Goal: Task Accomplishment & Management: Use online tool/utility

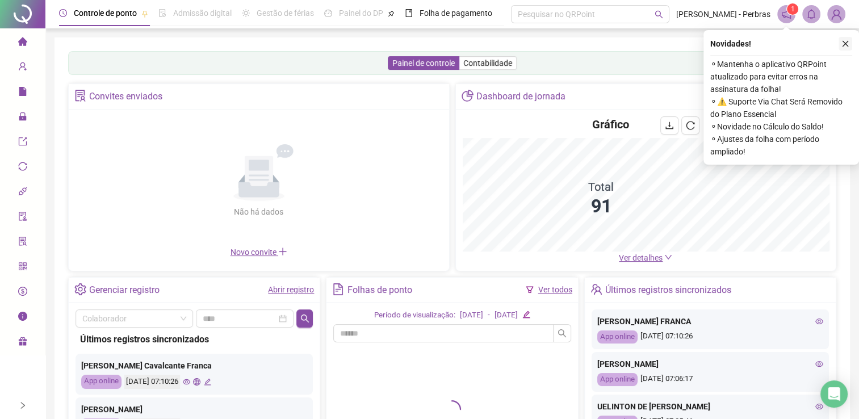
click at [844, 44] on icon "close" at bounding box center [845, 44] width 6 height 6
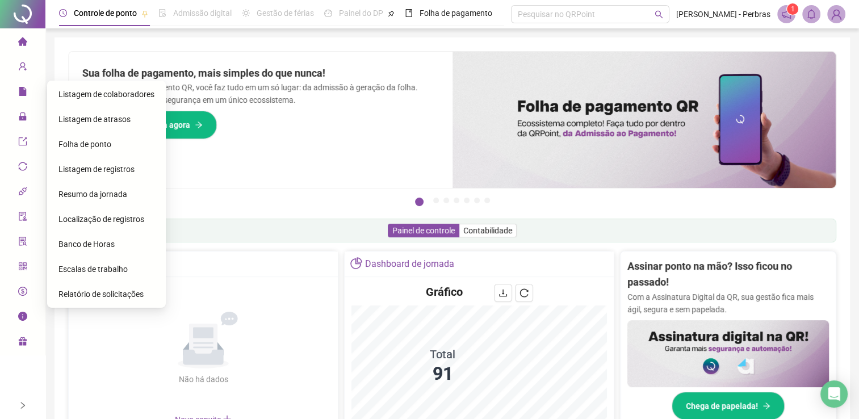
click at [107, 149] on span "Folha de ponto" at bounding box center [84, 144] width 53 height 9
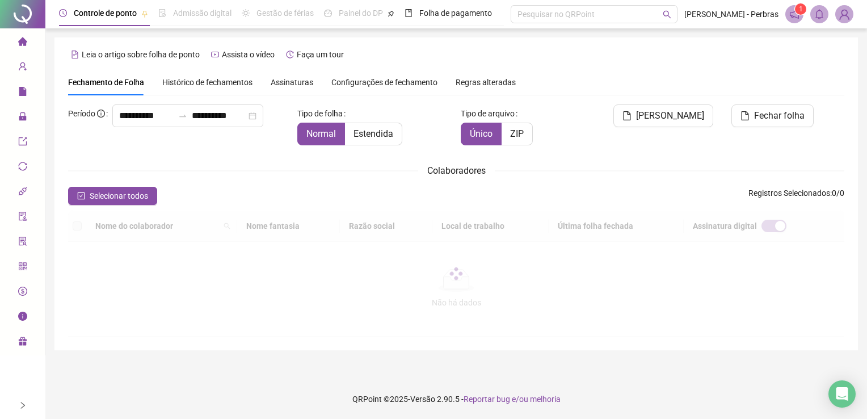
type input "**********"
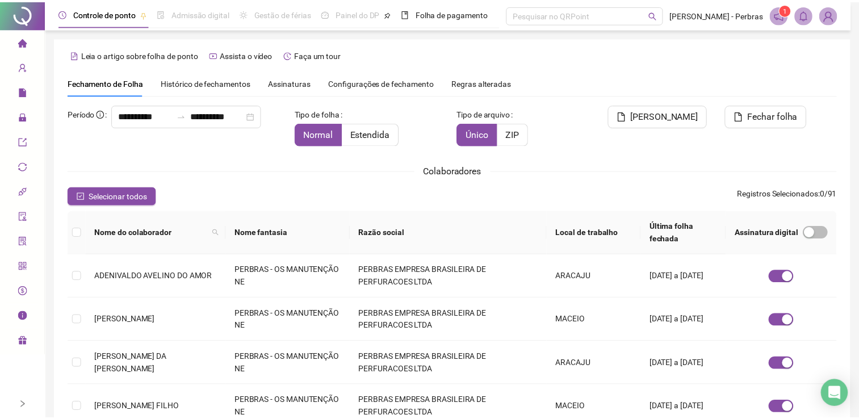
scroll to position [23, 0]
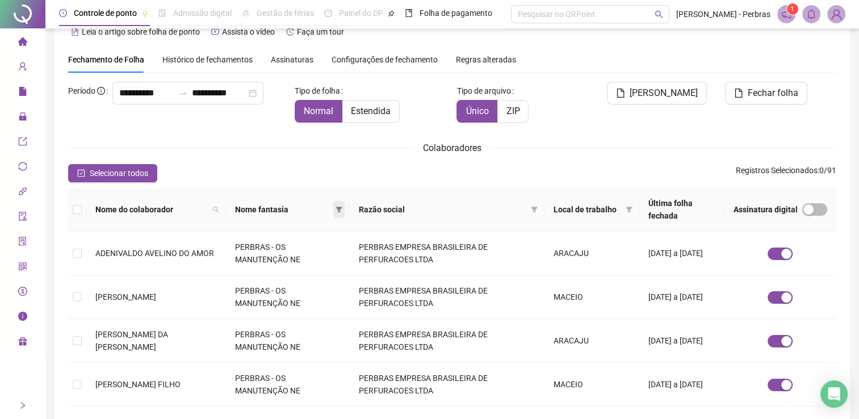
click at [342, 208] on icon "filter" at bounding box center [339, 209] width 7 height 7
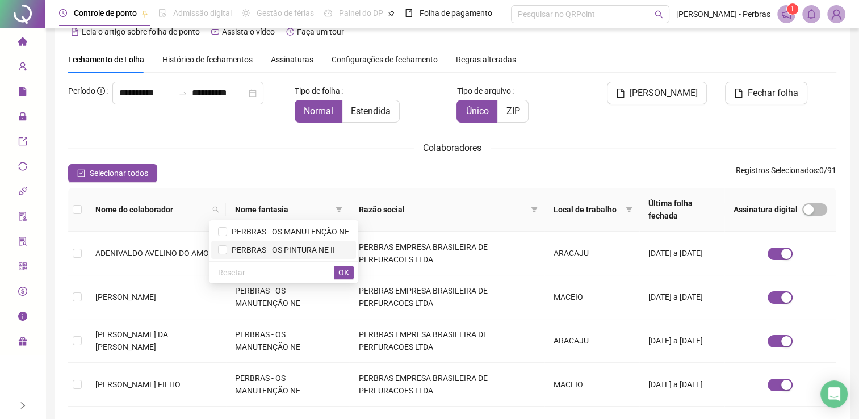
click at [227, 254] on span "PERBRAS - OS PINTURA NE II" at bounding box center [283, 250] width 131 height 12
click at [345, 272] on span "OK" at bounding box center [343, 272] width 11 height 12
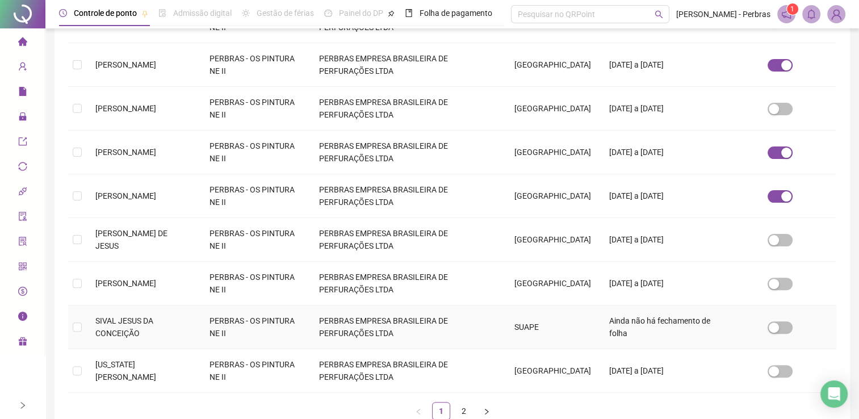
scroll to position [307, 0]
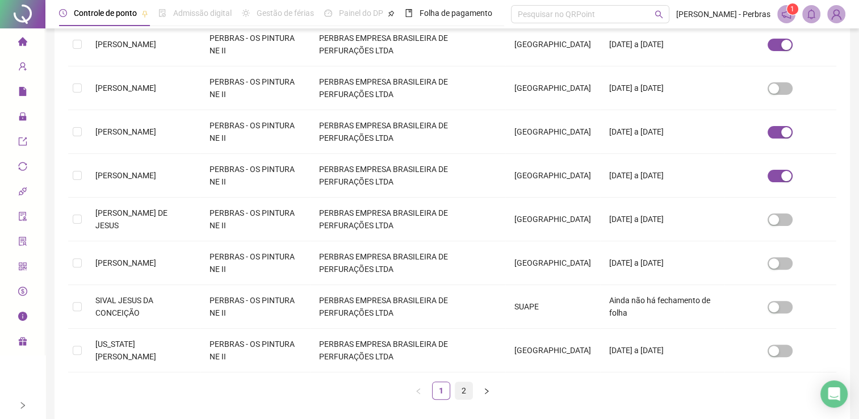
click at [466, 399] on link "2" at bounding box center [463, 390] width 17 height 17
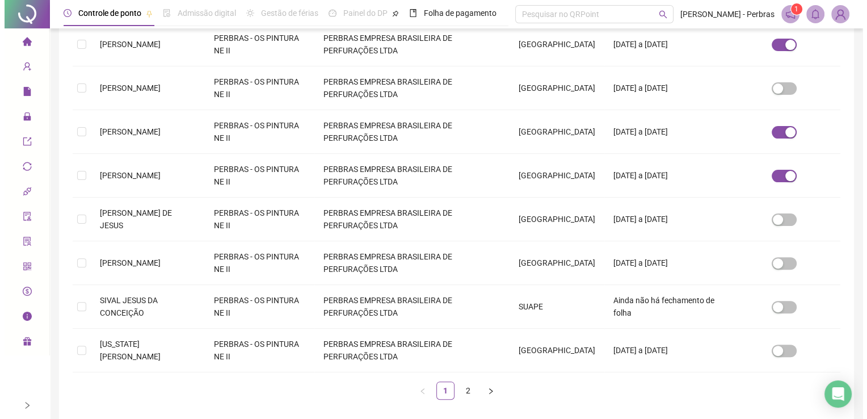
scroll to position [0, 0]
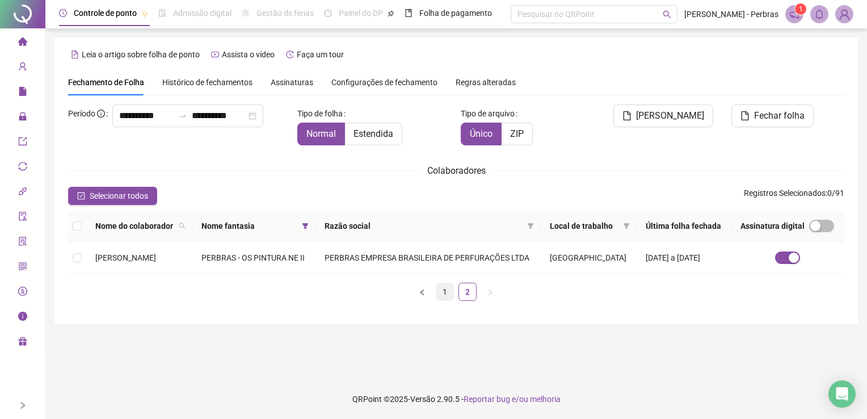
click at [450, 300] on link "1" at bounding box center [445, 291] width 17 height 17
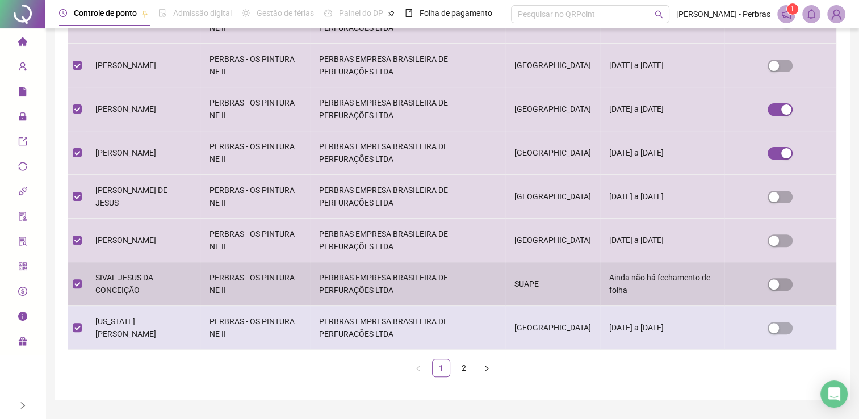
scroll to position [370, 0]
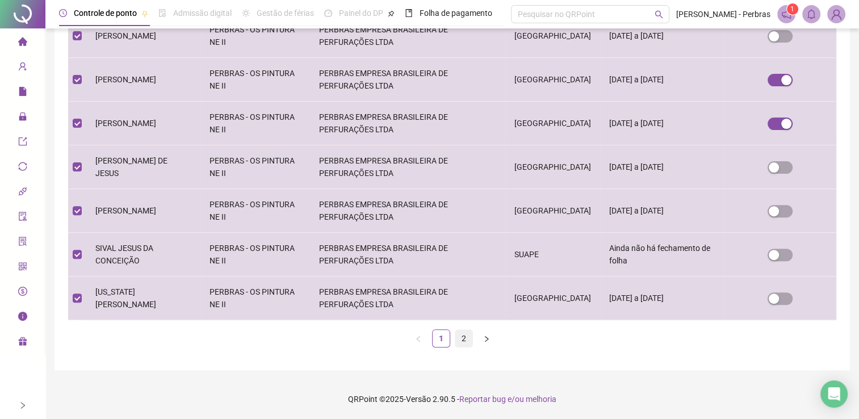
click at [461, 341] on link "2" at bounding box center [463, 338] width 17 height 17
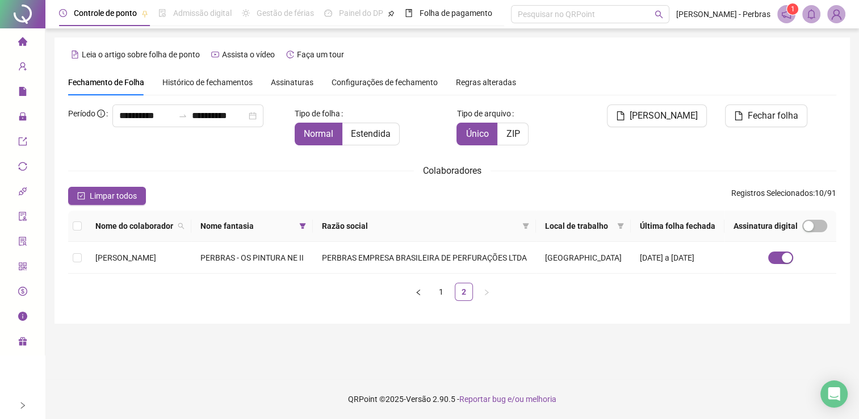
scroll to position [0, 0]
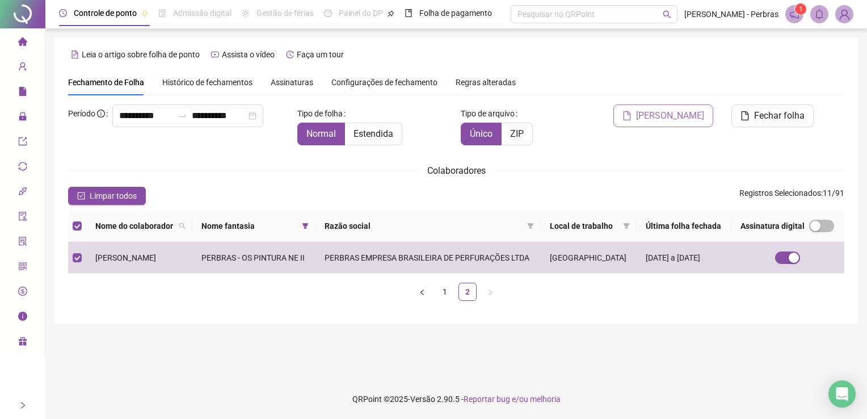
click at [670, 118] on span "Gerar espelho" at bounding box center [670, 116] width 68 height 14
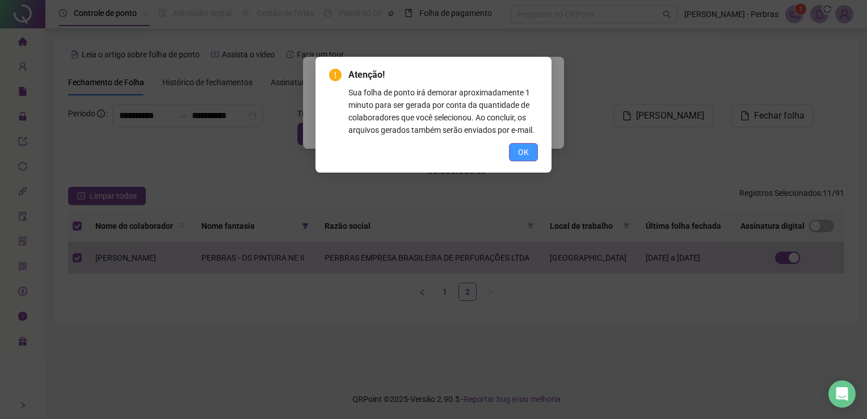
click at [525, 150] on span "OK" at bounding box center [523, 152] width 11 height 12
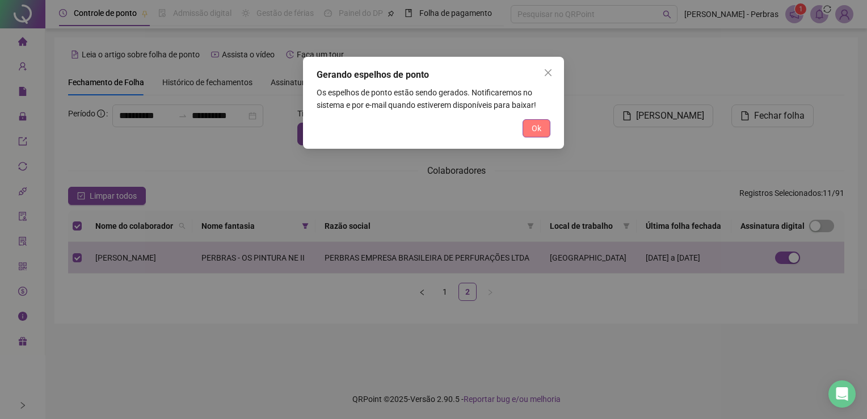
click at [542, 129] on button "Ok" at bounding box center [537, 128] width 28 height 18
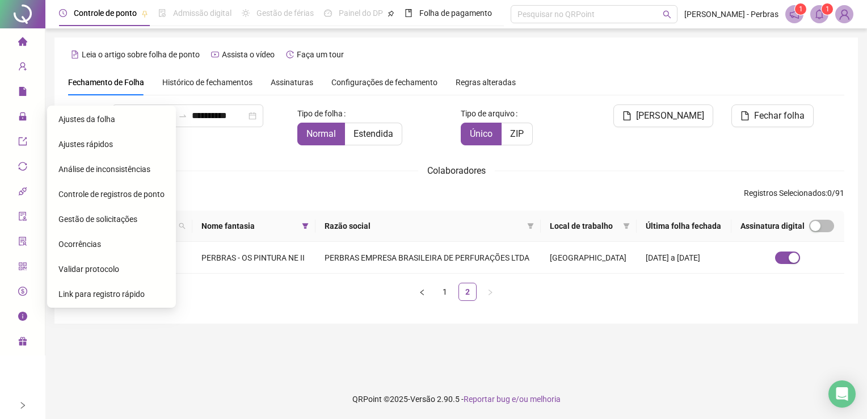
click at [116, 219] on span "Gestão de solicitações" at bounding box center [97, 219] width 79 height 9
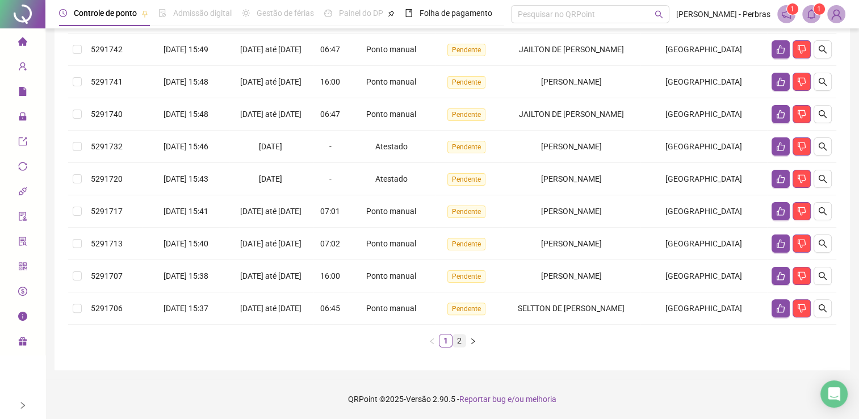
click at [456, 342] on link "2" at bounding box center [459, 340] width 12 height 12
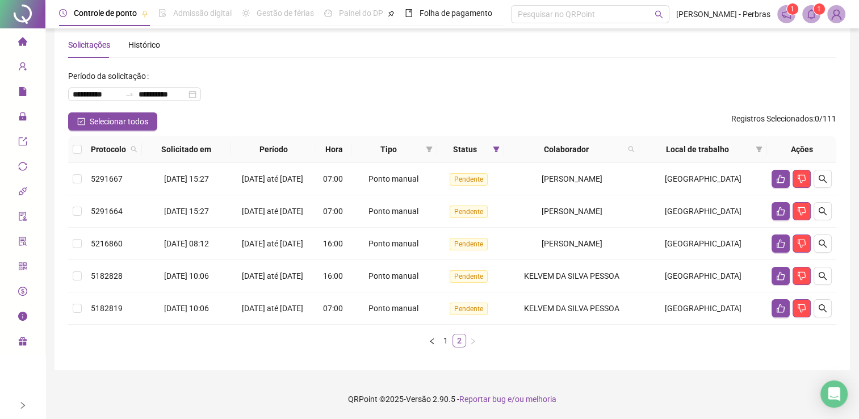
scroll to position [52, 0]
click at [443, 341] on link "1" at bounding box center [445, 340] width 12 height 12
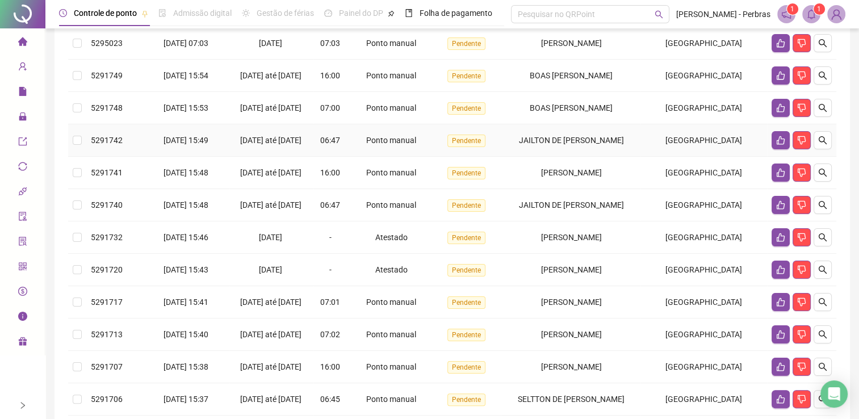
scroll to position [305, 0]
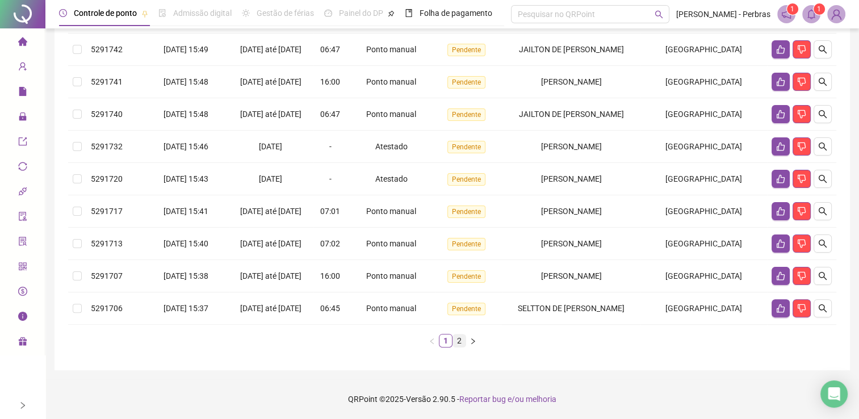
click at [456, 341] on link "2" at bounding box center [459, 340] width 12 height 12
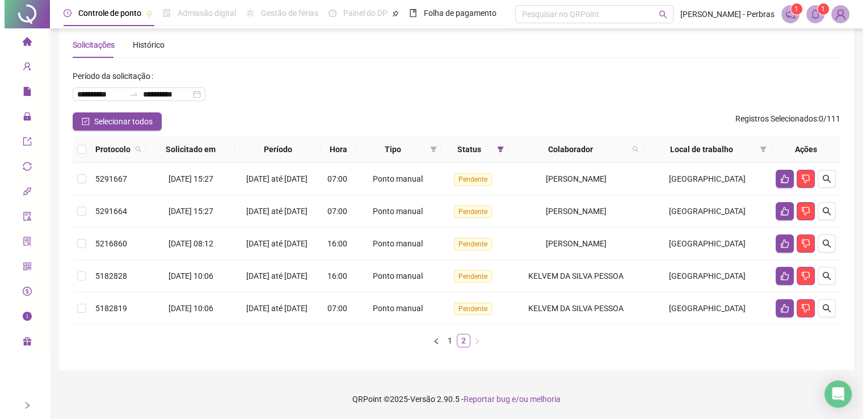
scroll to position [52, 0]
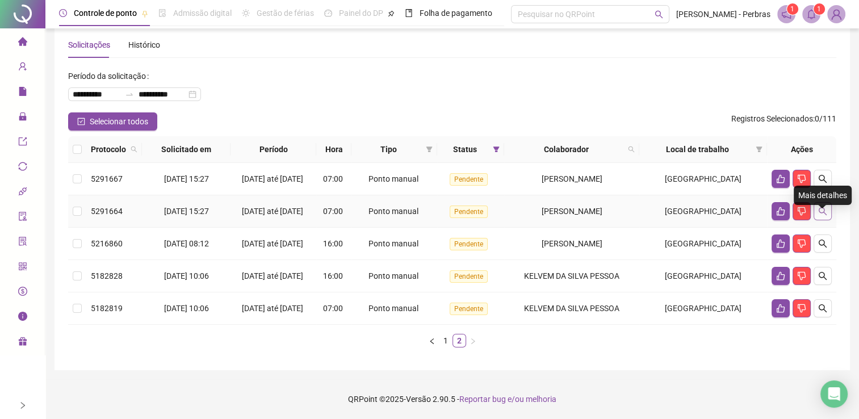
click at [825, 207] on icon "search" at bounding box center [822, 211] width 9 height 9
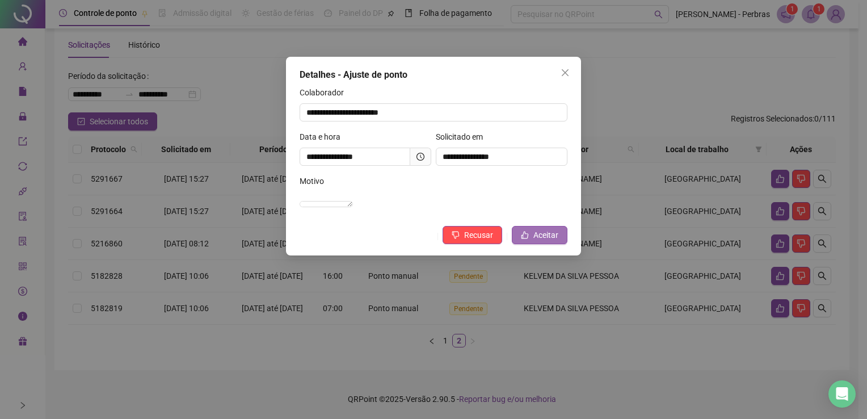
click at [545, 241] on span "Aceitar" at bounding box center [546, 235] width 25 height 12
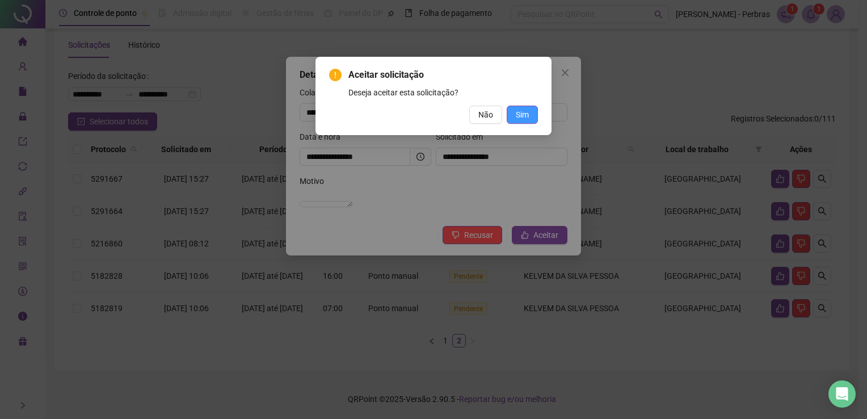
click at [522, 118] on span "Sim" at bounding box center [522, 114] width 13 height 12
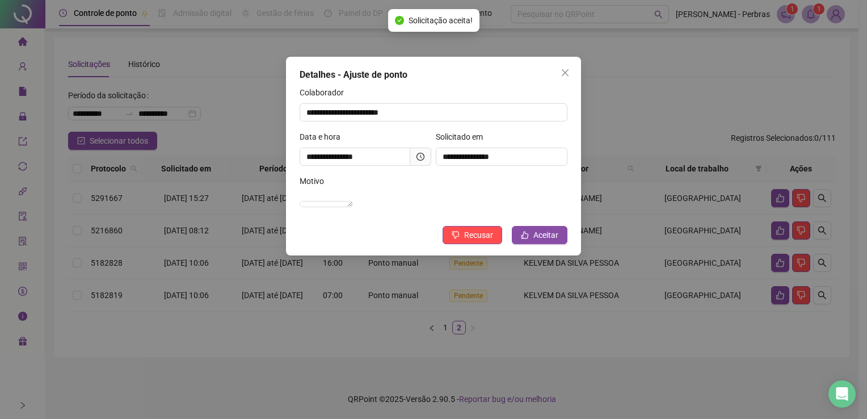
scroll to position [14, 0]
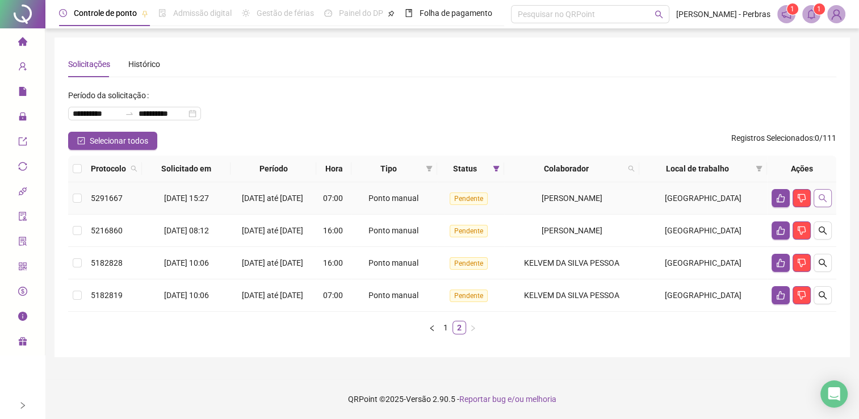
click at [827, 189] on button "button" at bounding box center [823, 198] width 18 height 18
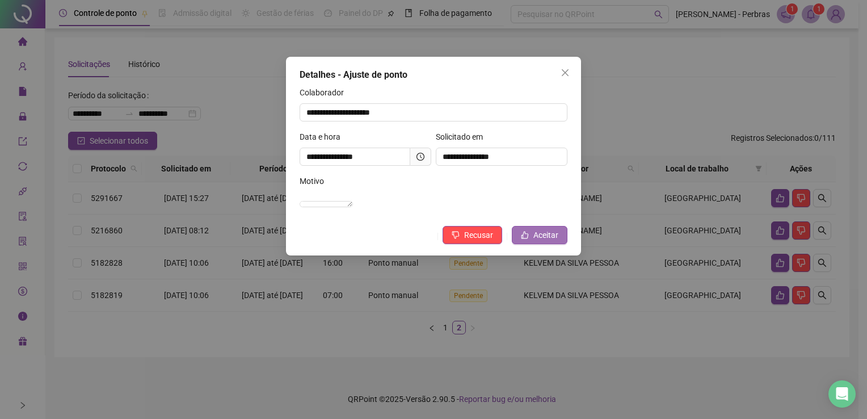
click at [547, 241] on span "Aceitar" at bounding box center [546, 235] width 25 height 12
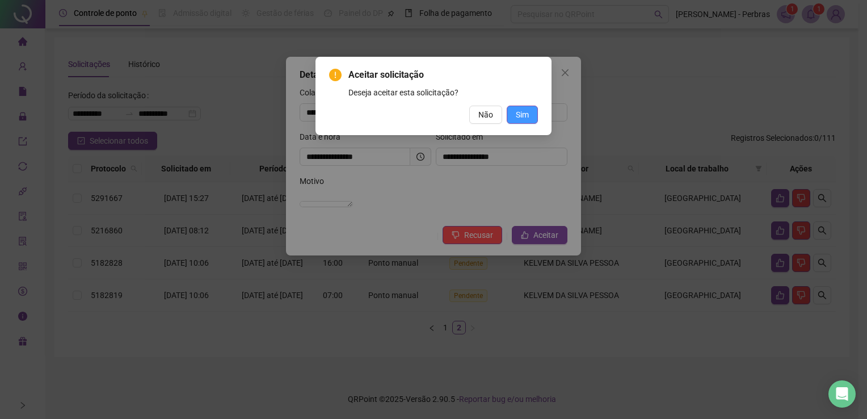
click at [522, 115] on span "Sim" at bounding box center [522, 114] width 13 height 12
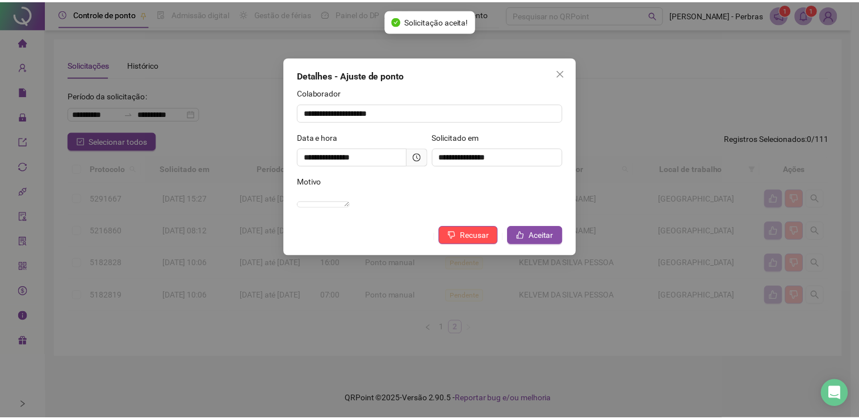
scroll to position [0, 0]
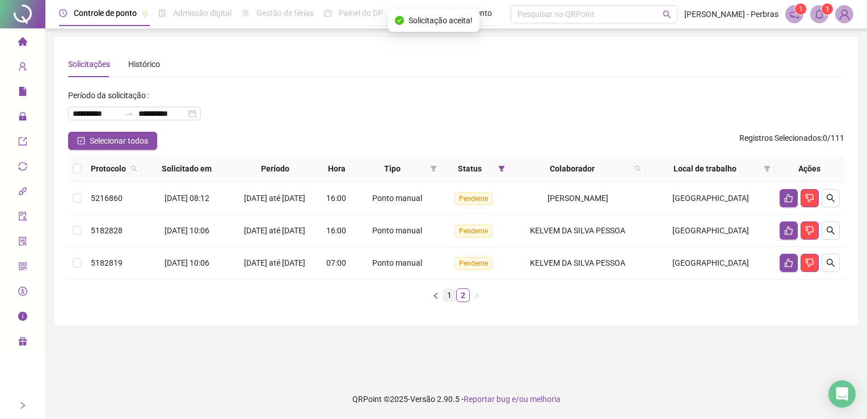
click at [452, 301] on link "1" at bounding box center [449, 295] width 12 height 12
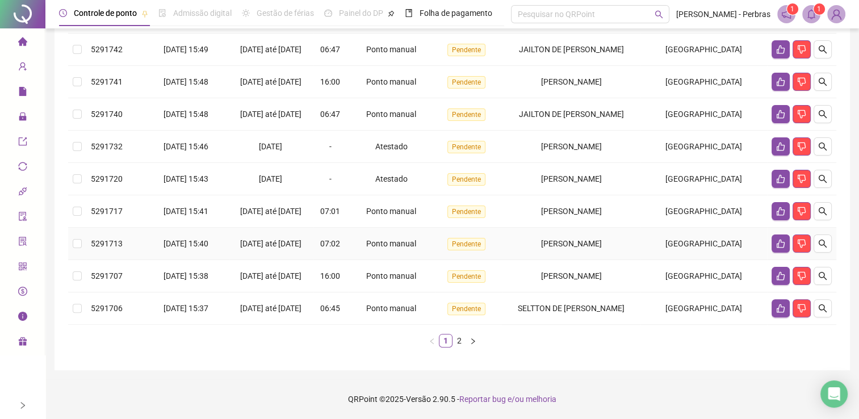
scroll to position [305, 0]
click at [827, 307] on button "button" at bounding box center [823, 308] width 18 height 18
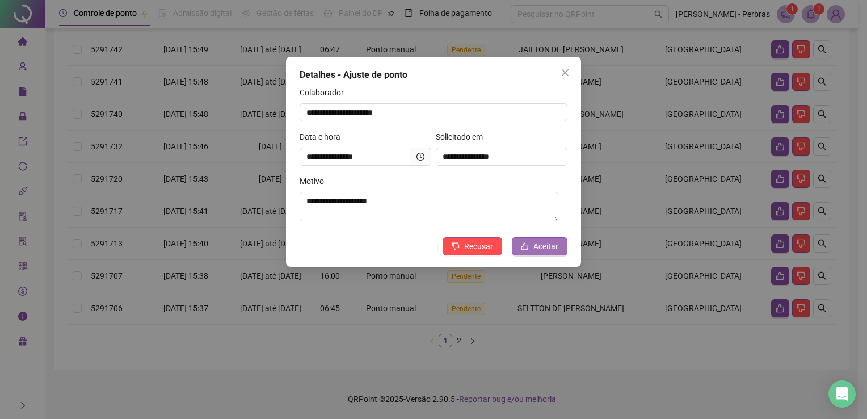
click at [544, 252] on span "Aceitar" at bounding box center [546, 246] width 25 height 12
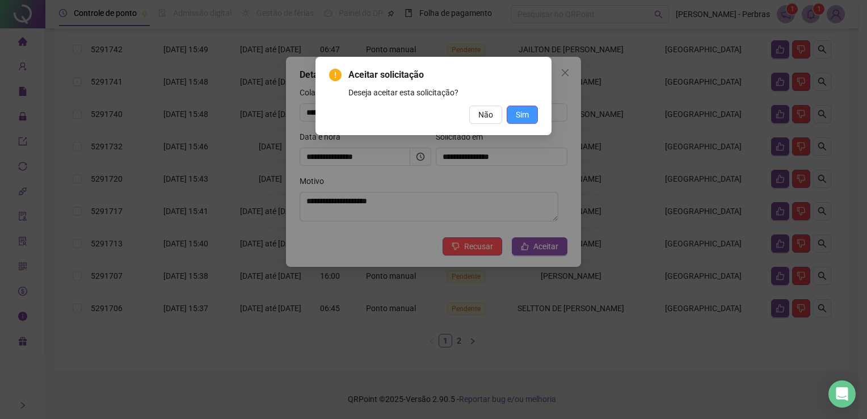
click at [529, 110] on button "Sim" at bounding box center [522, 115] width 31 height 18
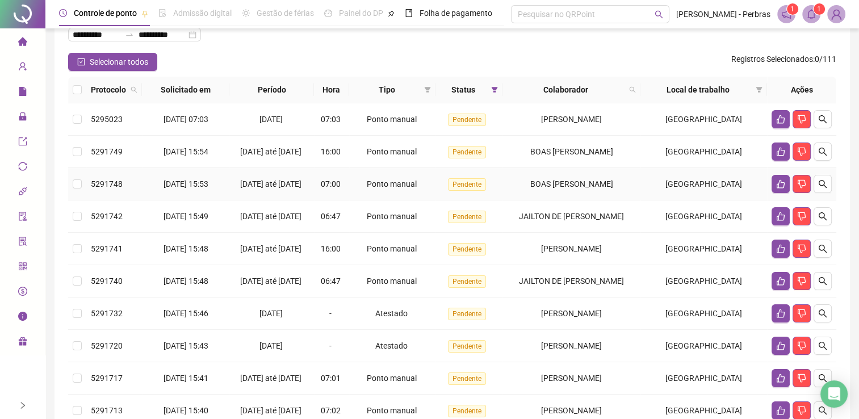
scroll to position [0, 0]
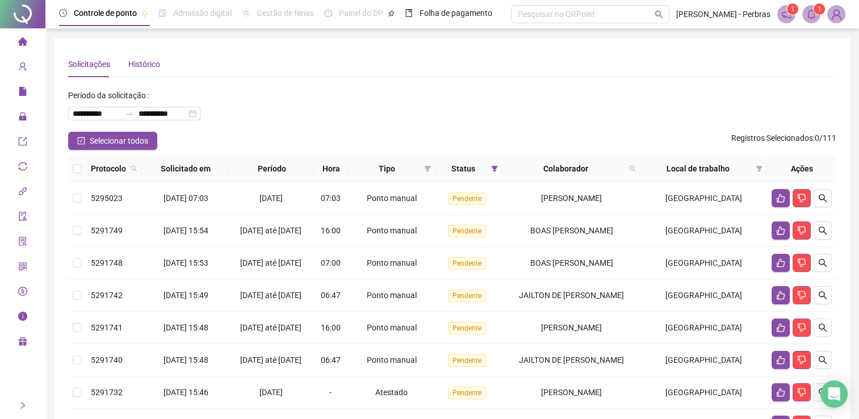
click at [128, 69] on div "Histórico" at bounding box center [144, 64] width 32 height 12
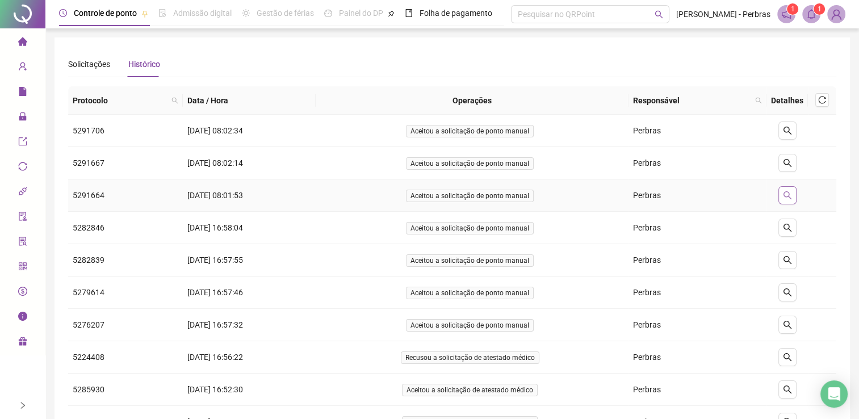
click at [792, 192] on icon "search" at bounding box center [787, 195] width 9 height 9
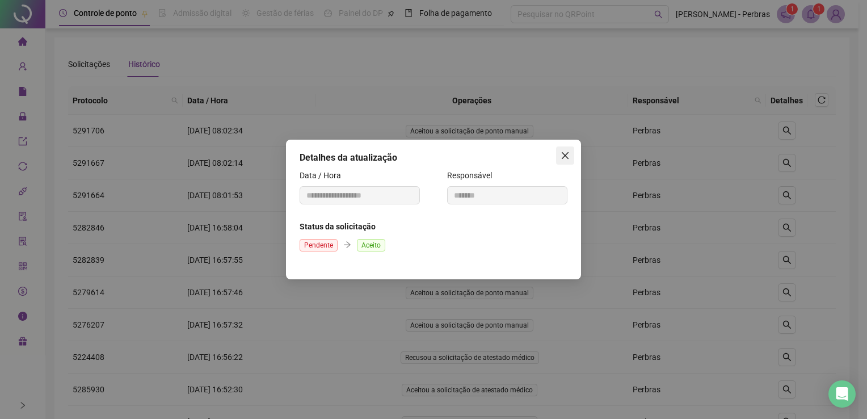
click at [561, 158] on icon "close" at bounding box center [565, 155] width 9 height 9
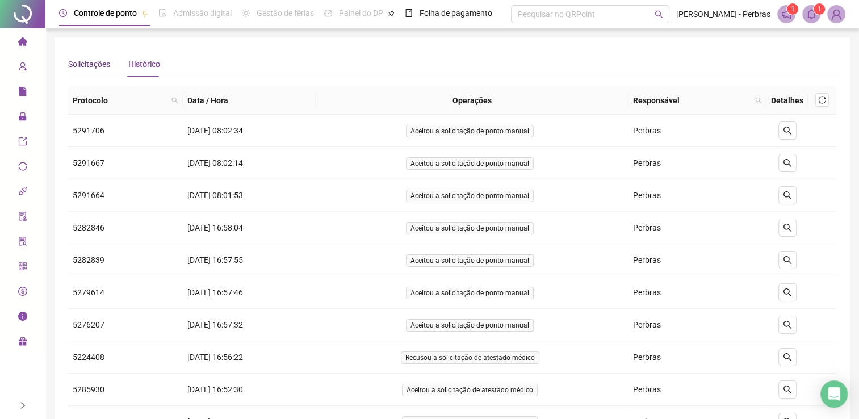
click at [86, 67] on div "Solicitações" at bounding box center [89, 64] width 42 height 12
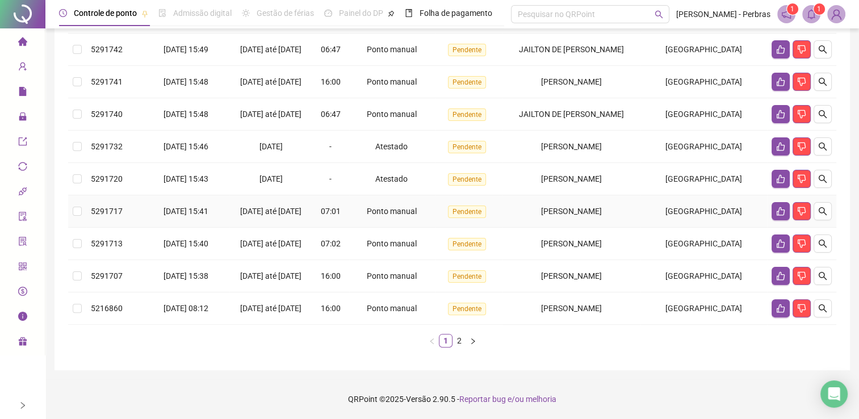
scroll to position [305, 0]
click at [820, 304] on icon "search" at bounding box center [822, 308] width 9 height 9
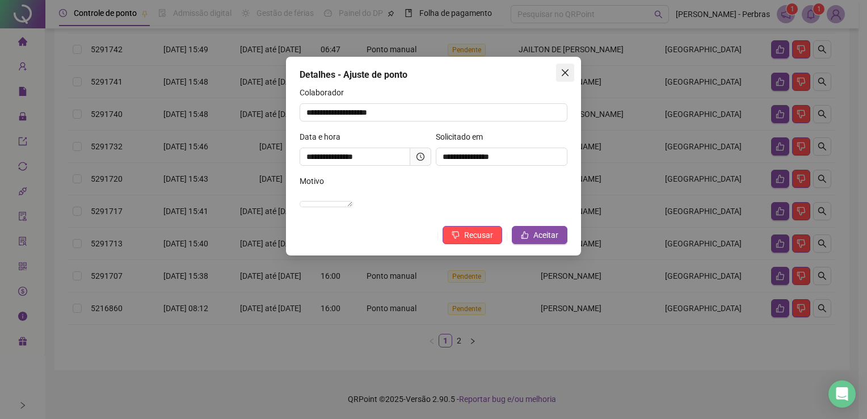
click at [569, 72] on icon "close" at bounding box center [565, 72] width 9 height 9
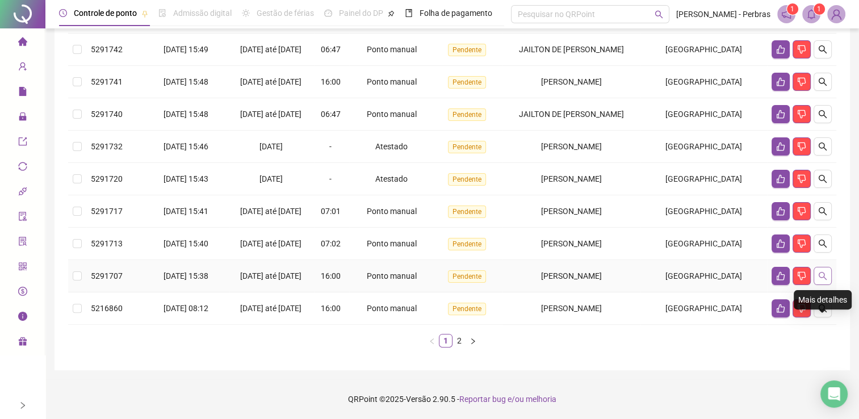
click at [820, 272] on icon "search" at bounding box center [823, 276] width 8 height 8
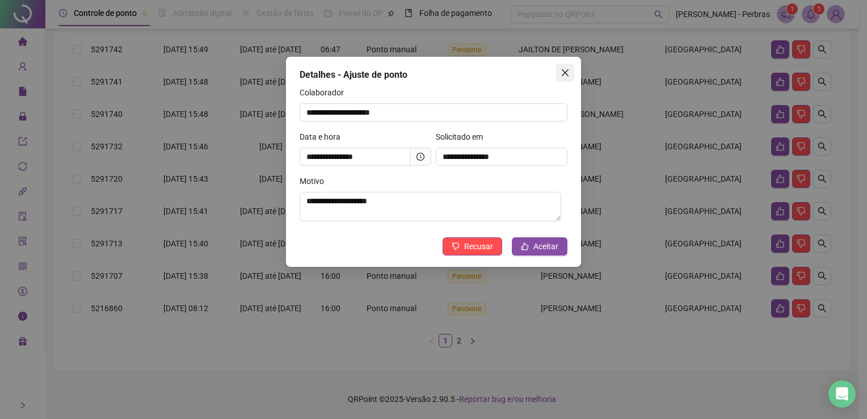
click at [558, 67] on button "Close" at bounding box center [565, 73] width 18 height 18
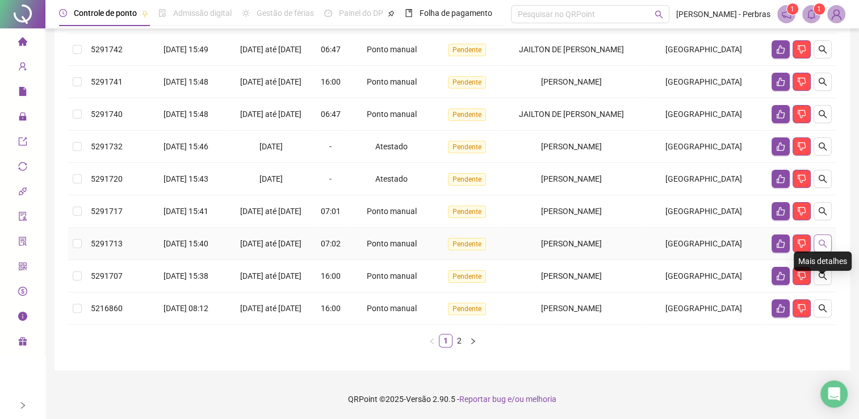
click at [822, 239] on icon "search" at bounding box center [822, 243] width 9 height 9
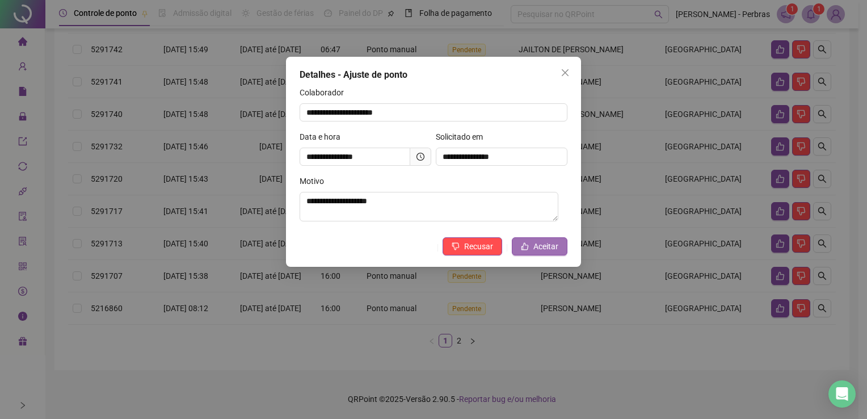
click at [549, 250] on span "Aceitar" at bounding box center [546, 246] width 25 height 12
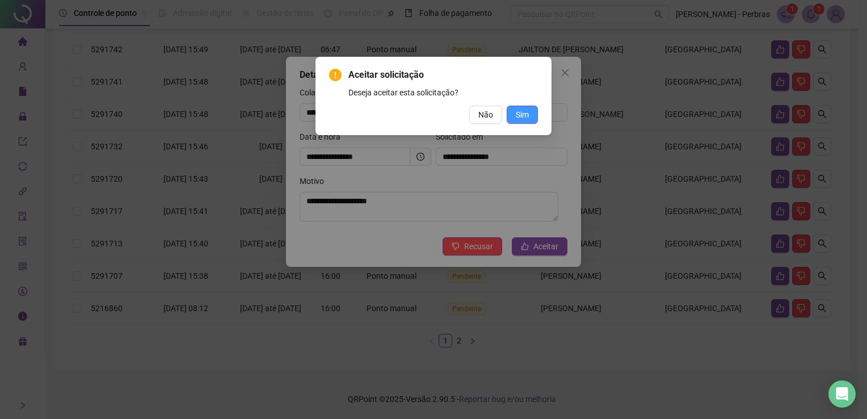
click at [527, 117] on span "Sim" at bounding box center [522, 114] width 13 height 12
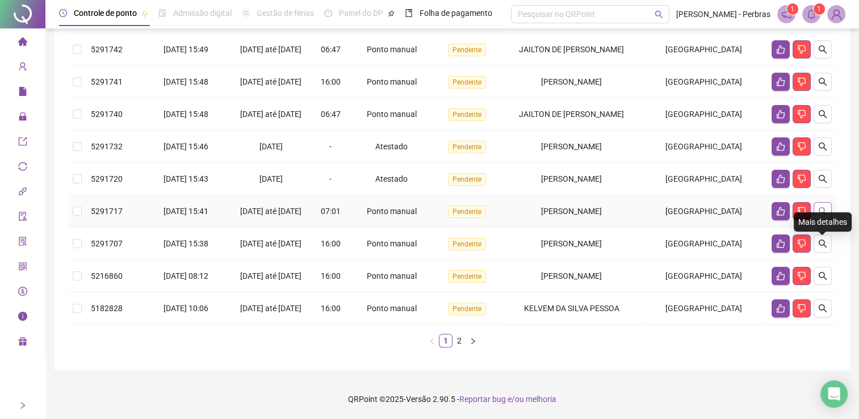
click at [828, 202] on button "button" at bounding box center [823, 211] width 18 height 18
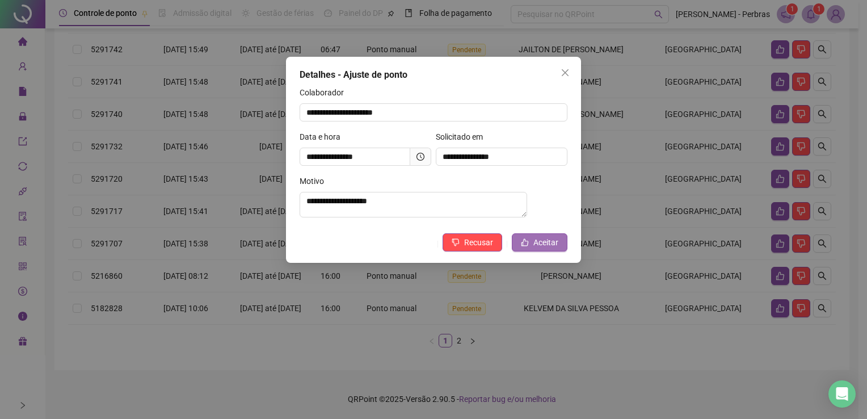
click at [548, 249] on span "Aceitar" at bounding box center [546, 242] width 25 height 12
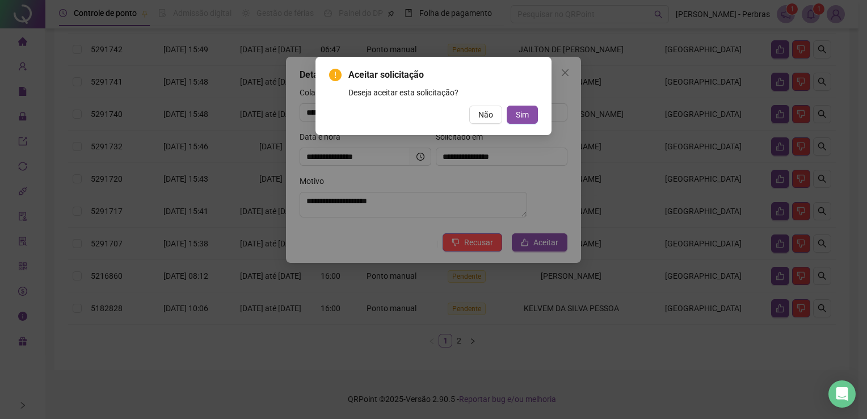
drag, startPoint x: 525, startPoint y: 112, endPoint x: 564, endPoint y: 53, distance: 71.2
click at [525, 113] on span "Sim" at bounding box center [522, 114] width 13 height 12
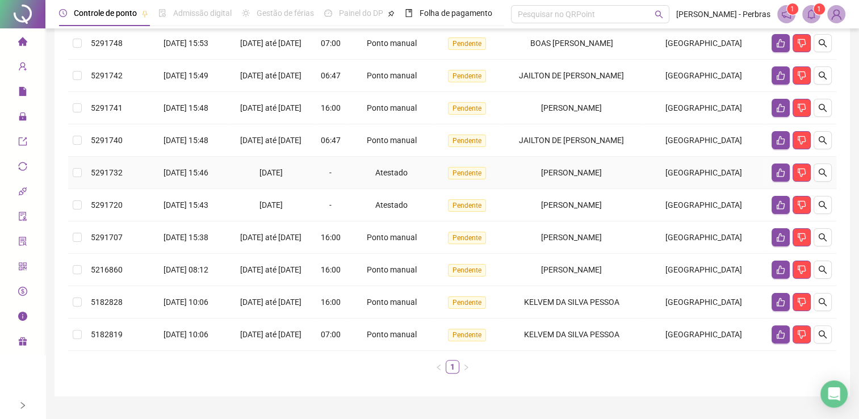
scroll to position [192, 0]
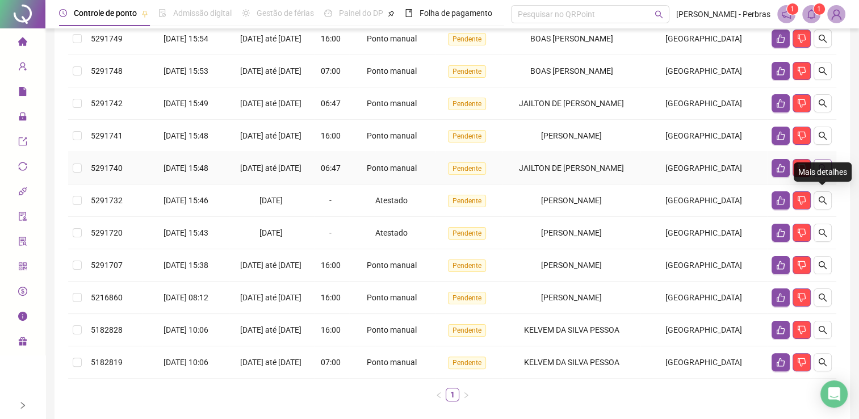
click at [821, 173] on icon "search" at bounding box center [822, 167] width 9 height 9
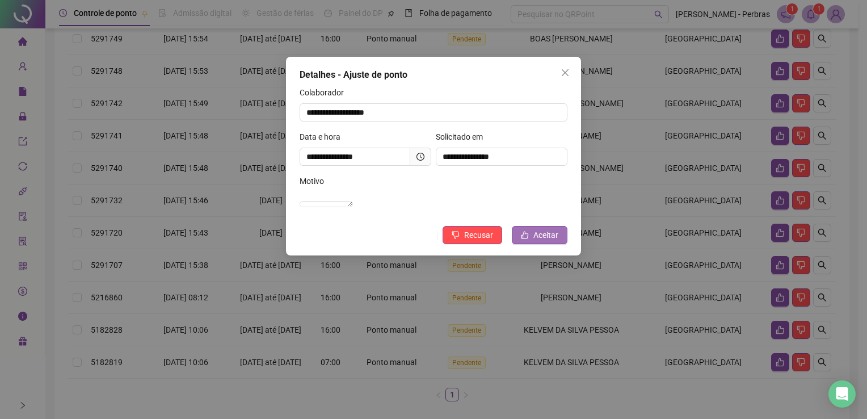
click at [561, 241] on button "Aceitar" at bounding box center [540, 235] width 56 height 18
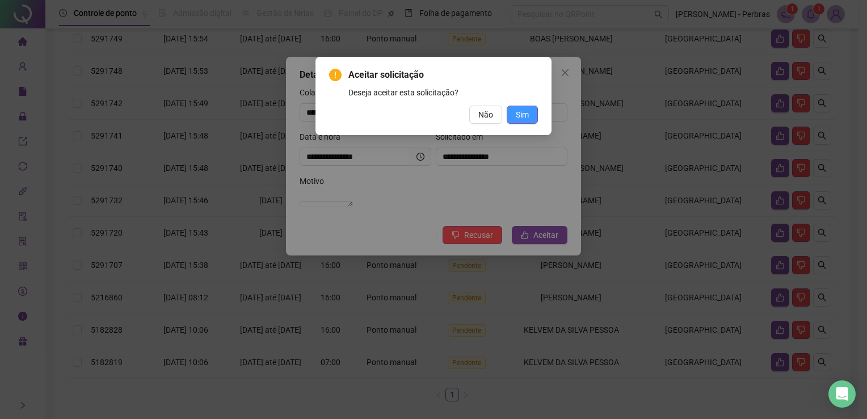
click at [517, 109] on span "Sim" at bounding box center [522, 114] width 13 height 12
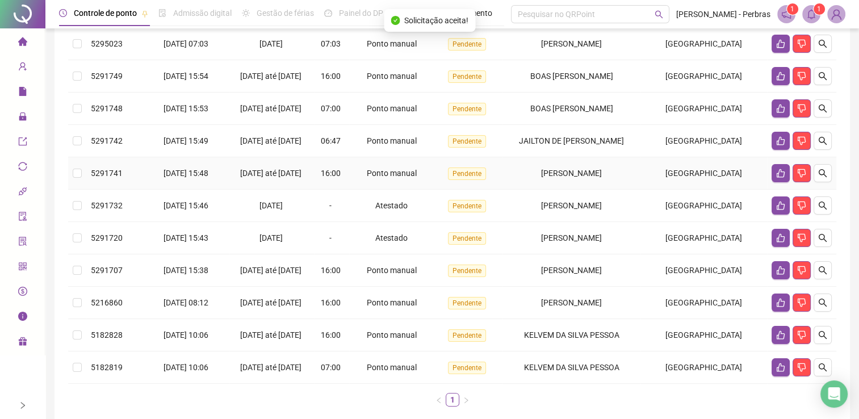
scroll to position [135, 0]
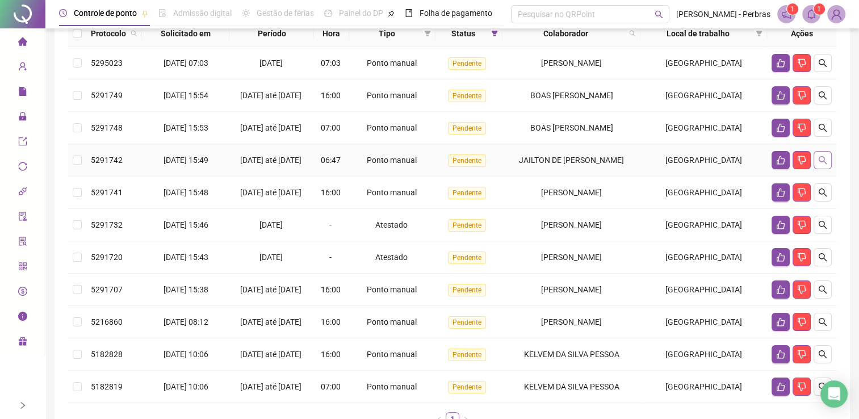
click at [824, 165] on icon "search" at bounding box center [822, 160] width 9 height 9
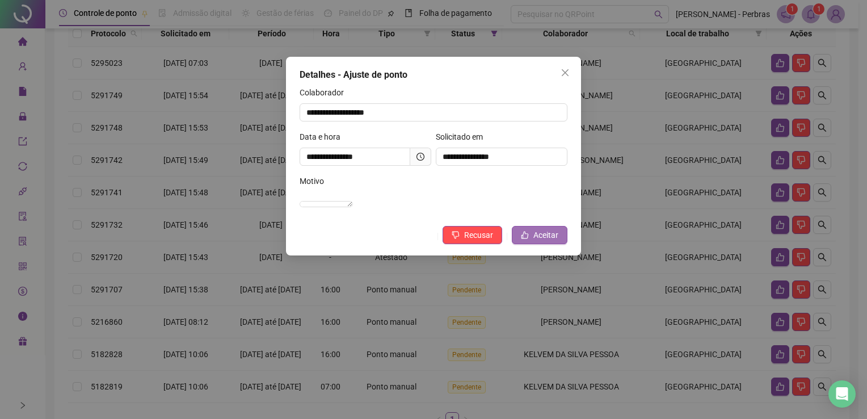
click at [537, 241] on span "Aceitar" at bounding box center [546, 235] width 25 height 12
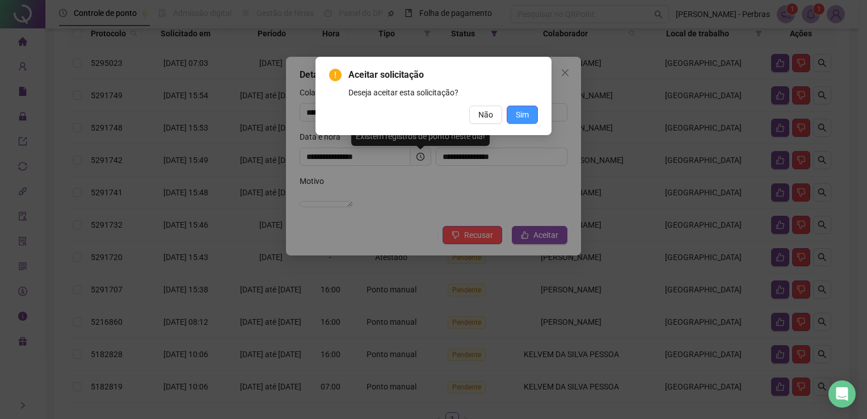
click at [523, 118] on span "Sim" at bounding box center [522, 114] width 13 height 12
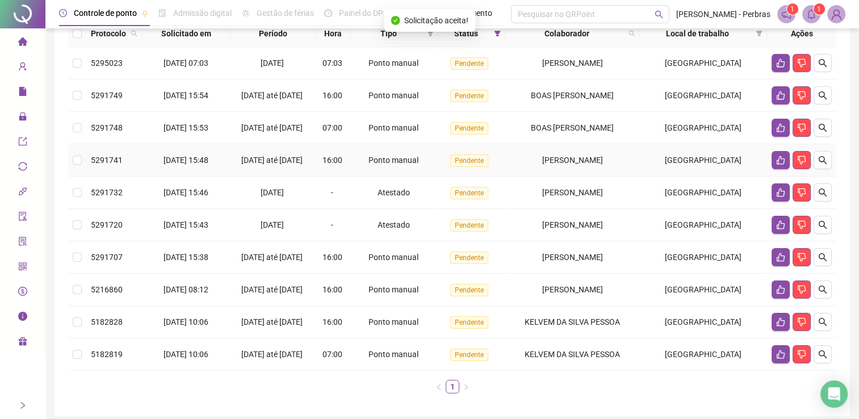
scroll to position [78, 0]
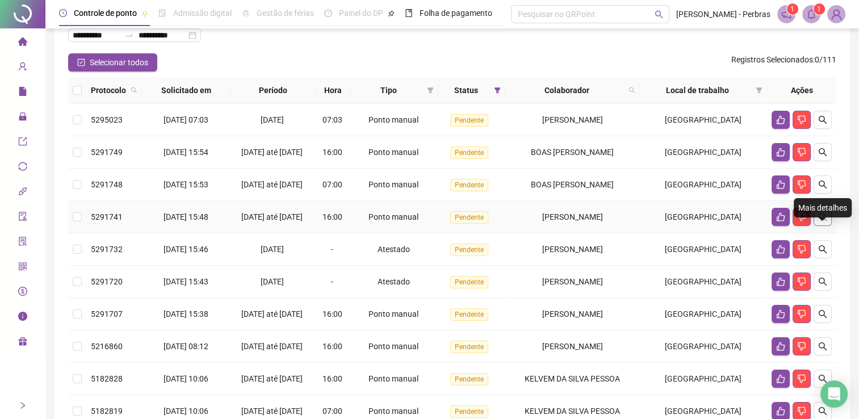
click at [823, 221] on icon "search" at bounding box center [822, 216] width 9 height 9
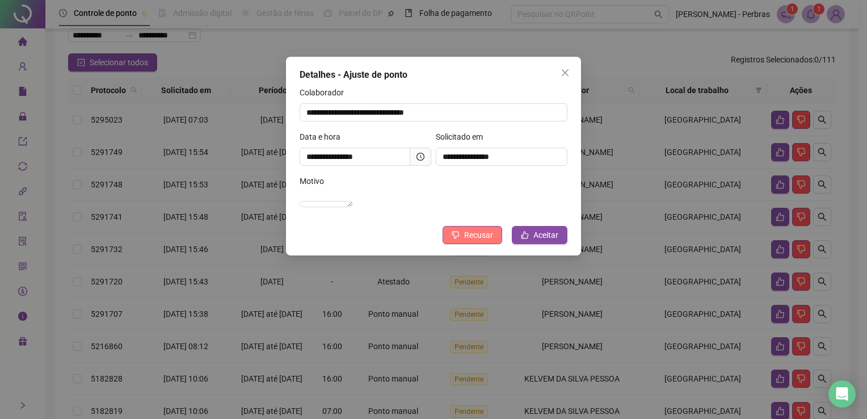
click at [459, 239] on icon "dislike" at bounding box center [456, 235] width 8 height 8
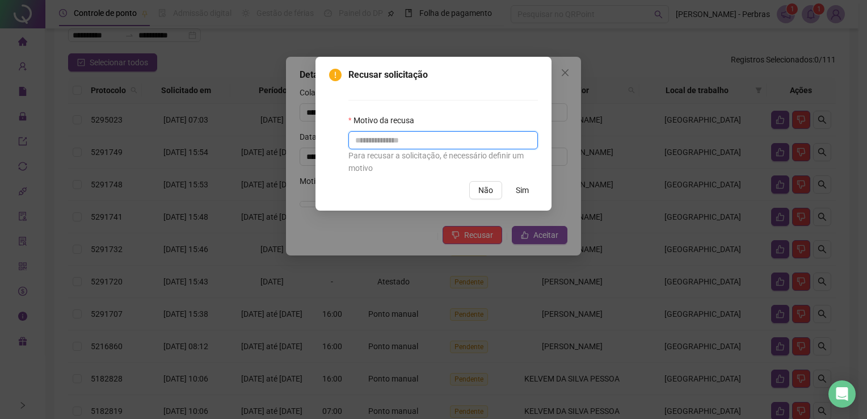
click at [488, 139] on input "text" at bounding box center [444, 140] width 190 height 18
type input "**********"
click at [526, 192] on span "Sim" at bounding box center [522, 190] width 13 height 12
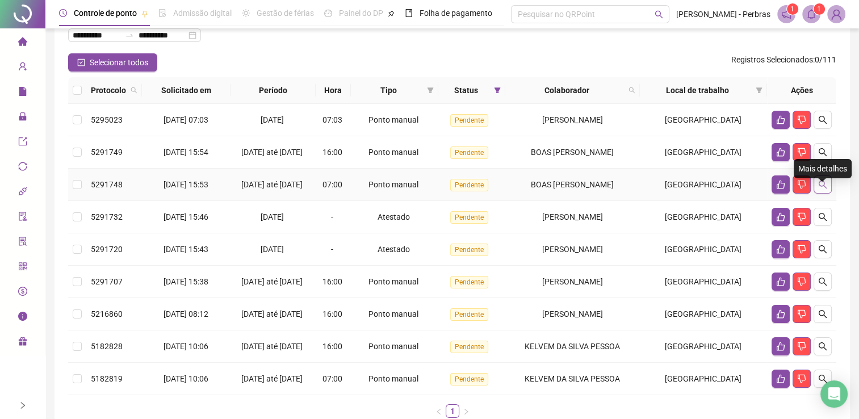
click at [824, 189] on icon "search" at bounding box center [822, 184] width 9 height 9
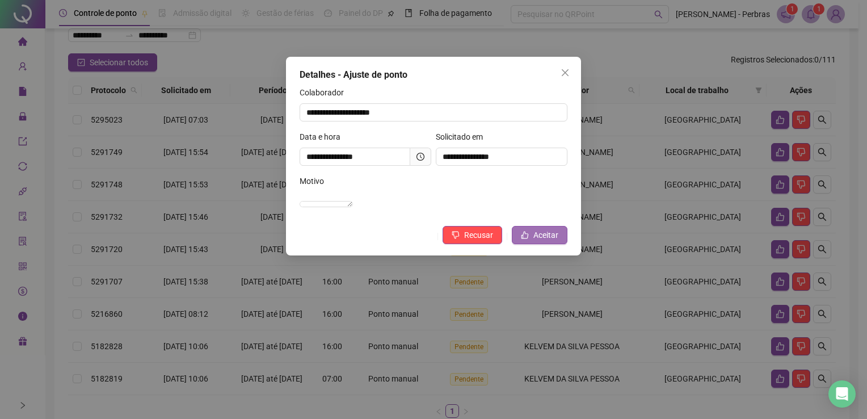
click at [544, 241] on span "Aceitar" at bounding box center [546, 235] width 25 height 12
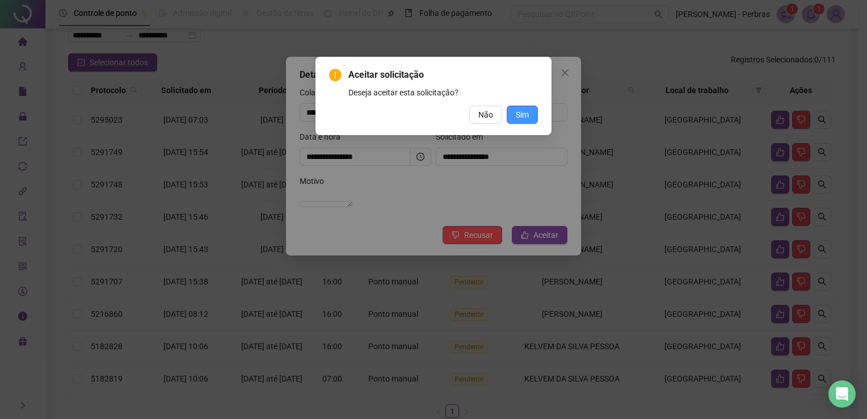
click at [519, 113] on span "Sim" at bounding box center [522, 114] width 13 height 12
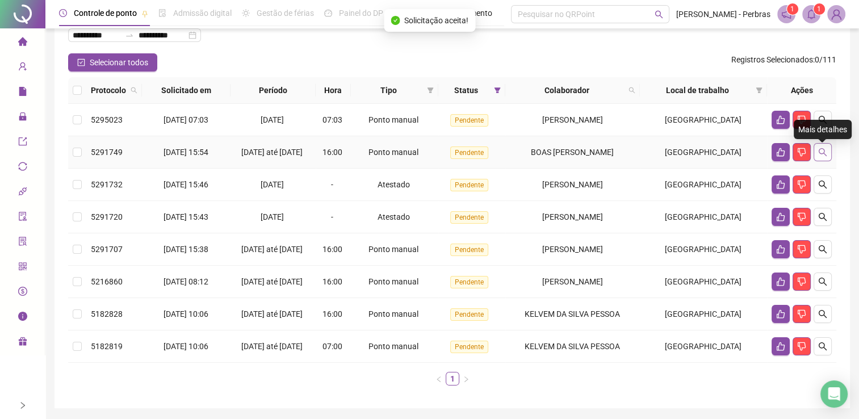
click at [825, 155] on icon "search" at bounding box center [822, 152] width 9 height 9
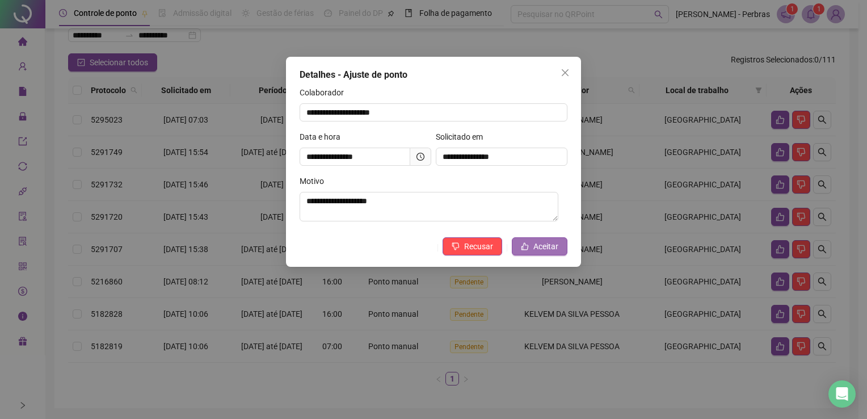
click at [531, 245] on button "Aceitar" at bounding box center [540, 246] width 56 height 18
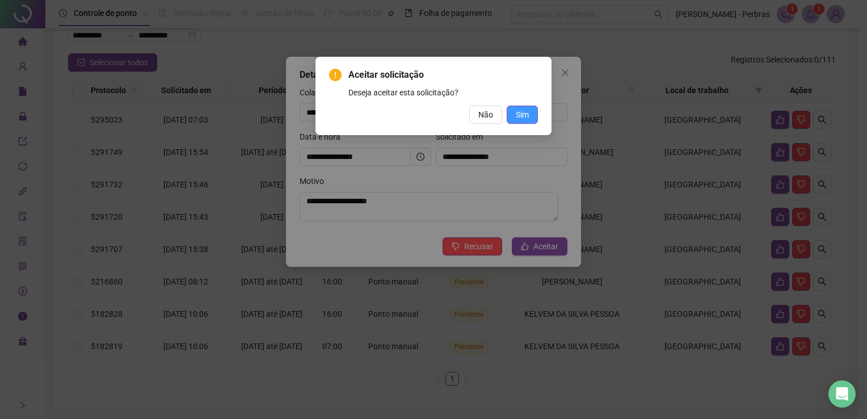
click at [523, 115] on span "Sim" at bounding box center [522, 114] width 13 height 12
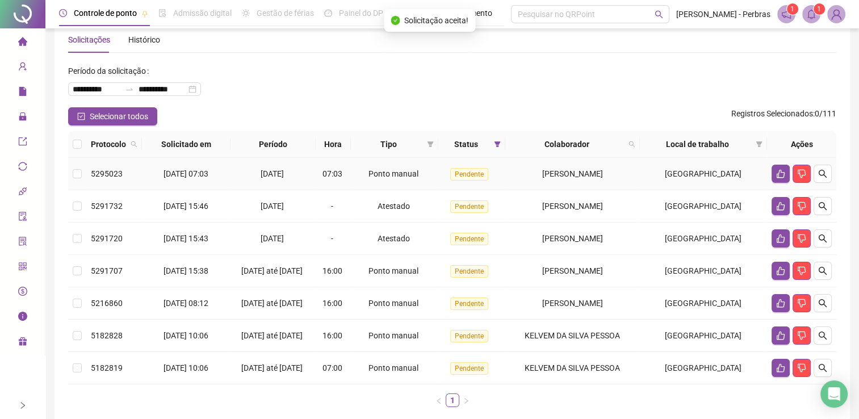
scroll to position [22, 0]
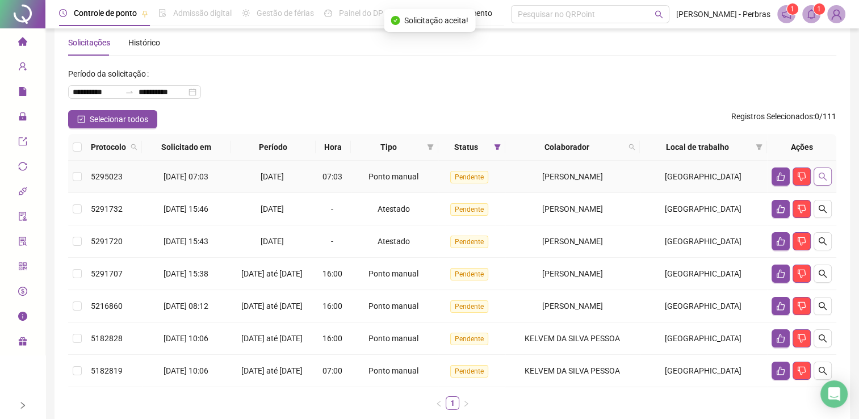
click at [824, 179] on icon "search" at bounding box center [822, 176] width 9 height 9
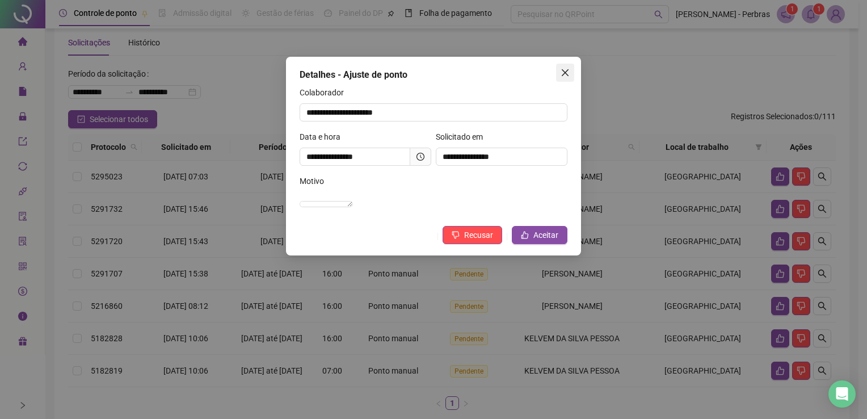
click at [565, 70] on icon "close" at bounding box center [565, 72] width 9 height 9
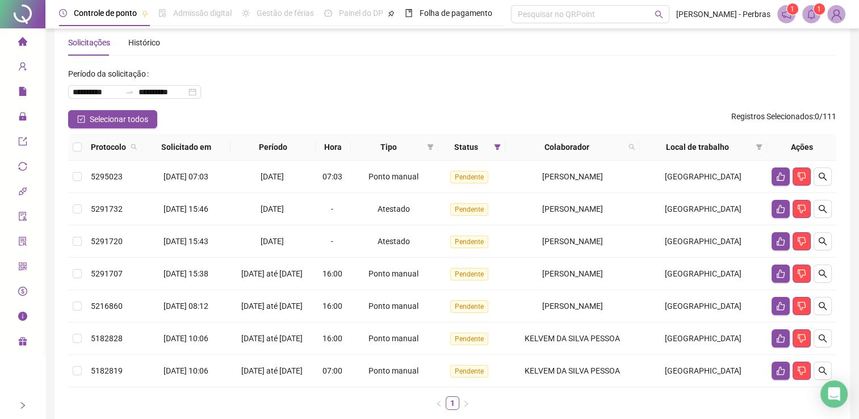
click at [16, 40] on li "Página inicial" at bounding box center [22, 42] width 40 height 23
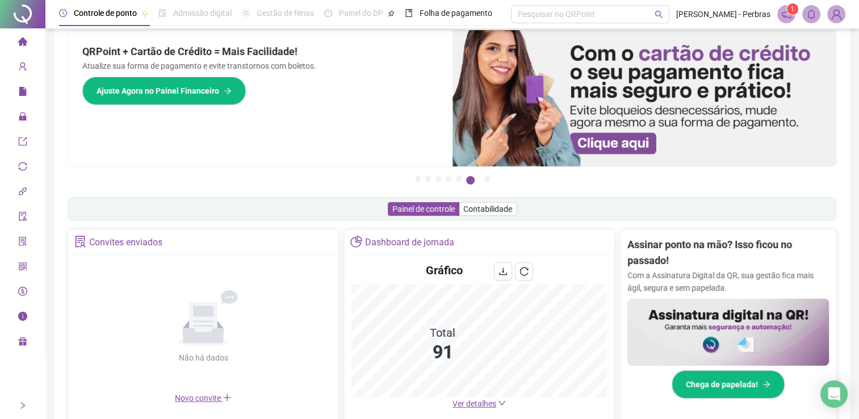
drag, startPoint x: 358, startPoint y: 111, endPoint x: 368, endPoint y: 113, distance: 9.8
click at [358, 111] on div "QRPoint + Cartão de Crédito = Mais Facilidade! Atualize sua forma de pagamento …" at bounding box center [261, 98] width 384 height 136
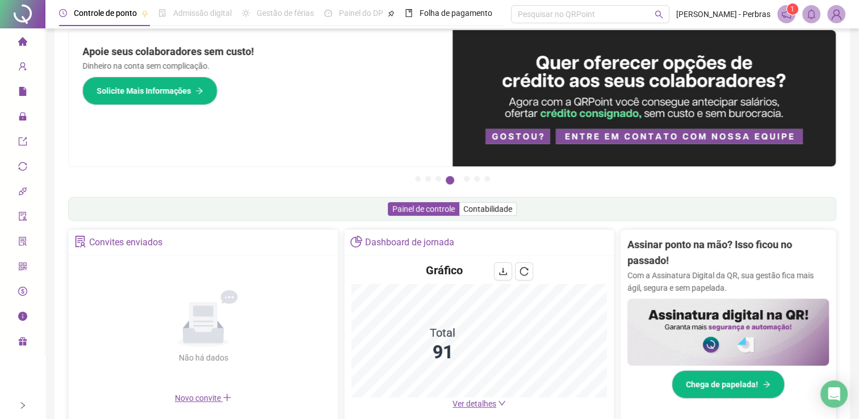
click at [388, 121] on div "Apoie seus colaboradores sem custo! Dinheiro na conta sem complicação. Solicite…" at bounding box center [261, 98] width 384 height 136
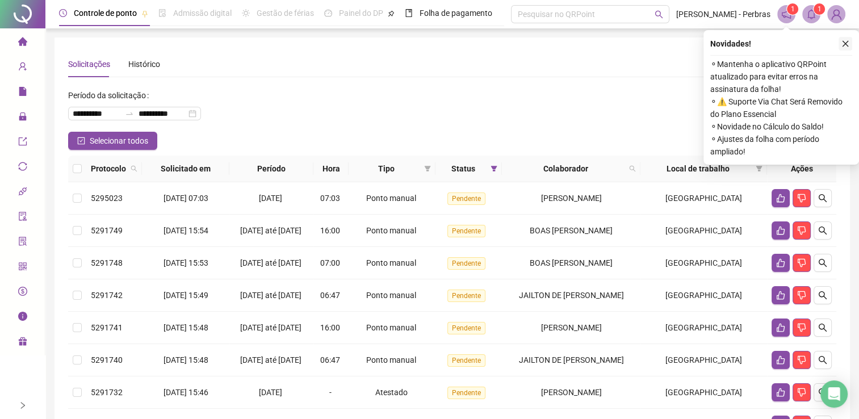
click at [850, 48] on button "button" at bounding box center [845, 44] width 14 height 14
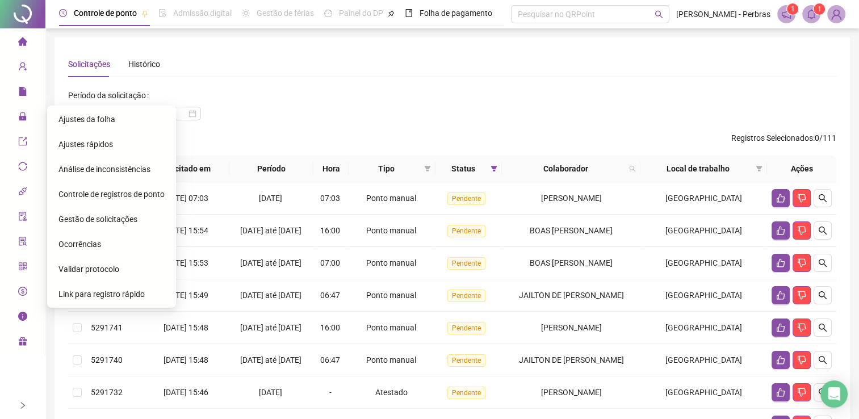
click at [73, 119] on span "Ajustes da folha" at bounding box center [86, 119] width 57 height 9
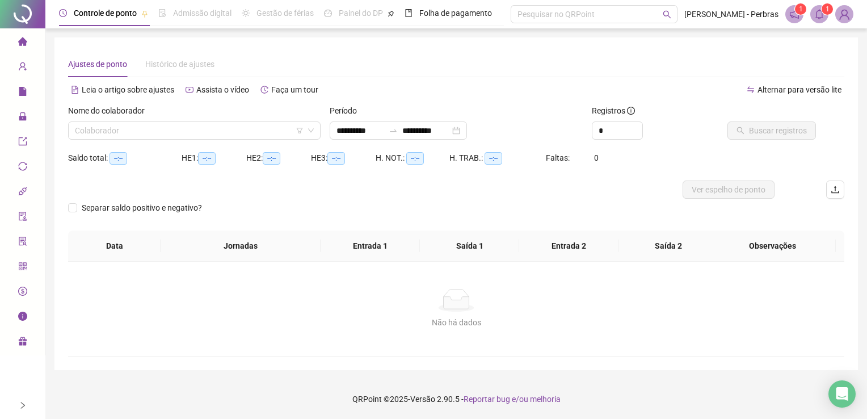
type input "**********"
click at [140, 127] on input "search" at bounding box center [189, 130] width 229 height 17
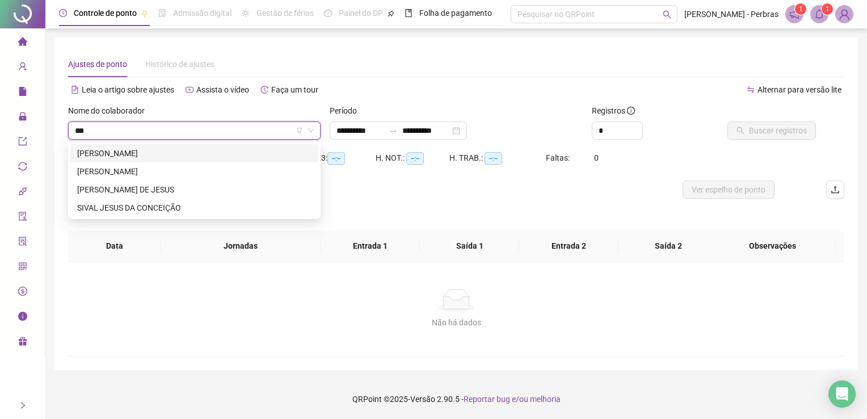
type input "****"
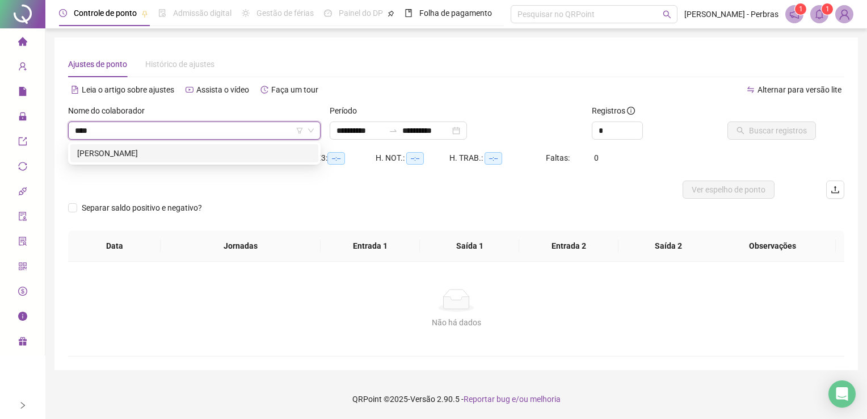
click at [161, 152] on div "[PERSON_NAME]" at bounding box center [194, 153] width 234 height 12
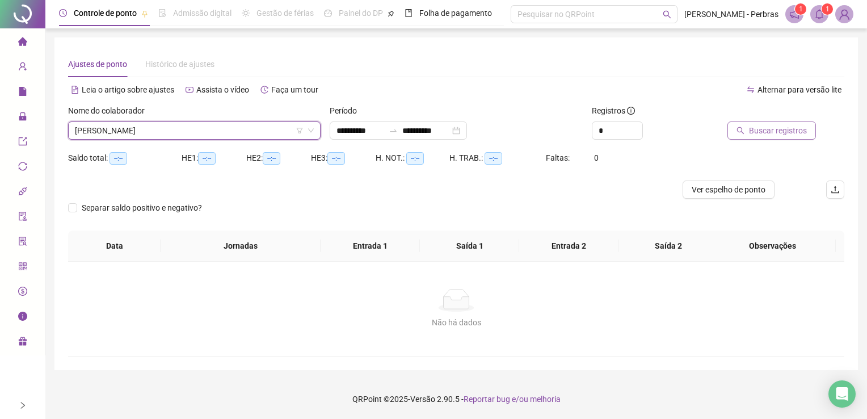
click at [779, 129] on span "Buscar registros" at bounding box center [778, 130] width 58 height 12
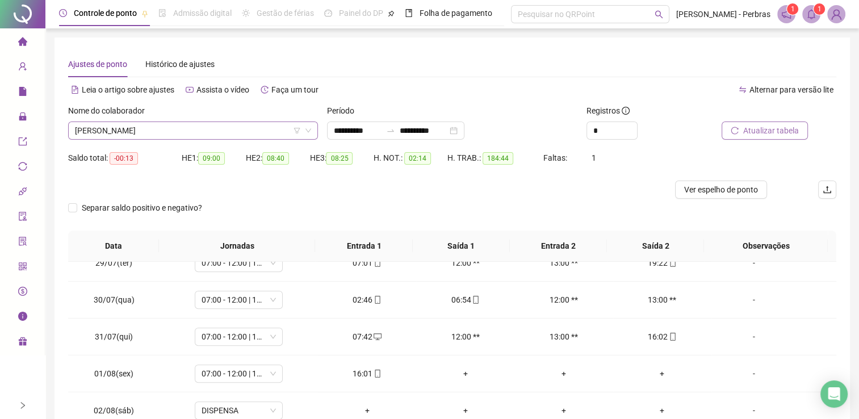
click at [193, 133] on span "[PERSON_NAME]" at bounding box center [193, 130] width 236 height 17
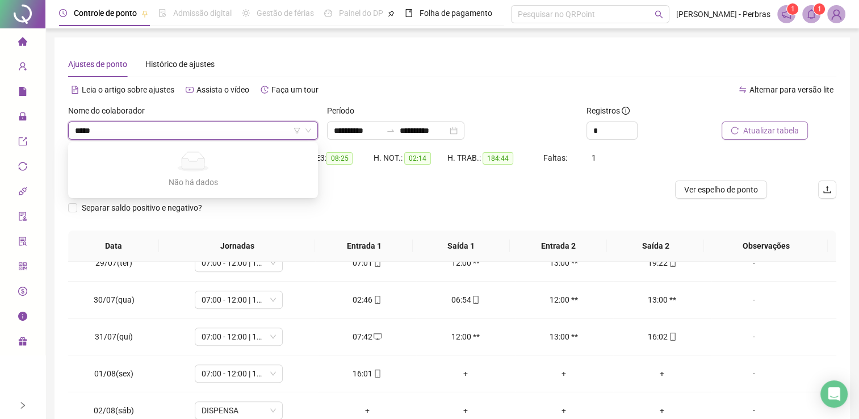
type input "****"
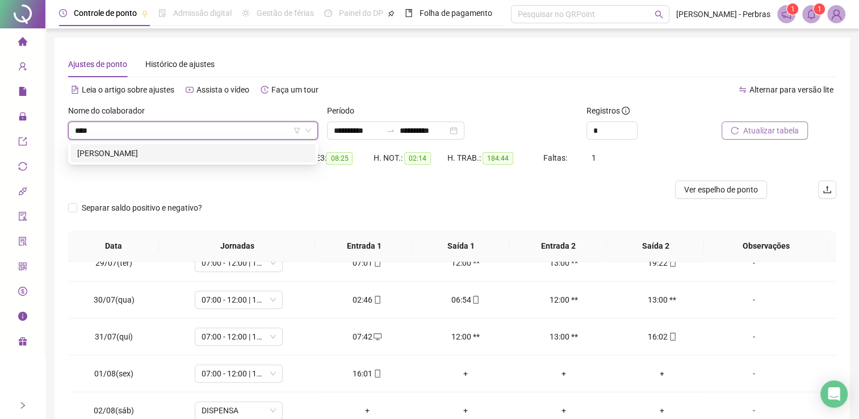
click at [197, 145] on div "[PERSON_NAME]" at bounding box center [192, 153] width 245 height 18
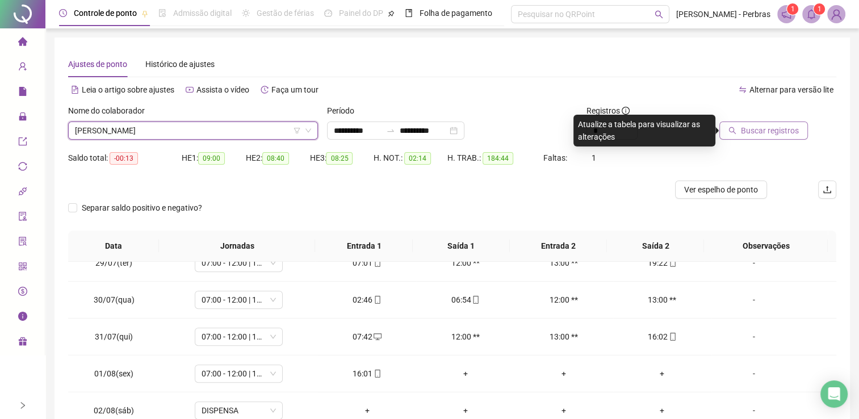
click at [725, 134] on button "Buscar registros" at bounding box center [763, 130] width 89 height 18
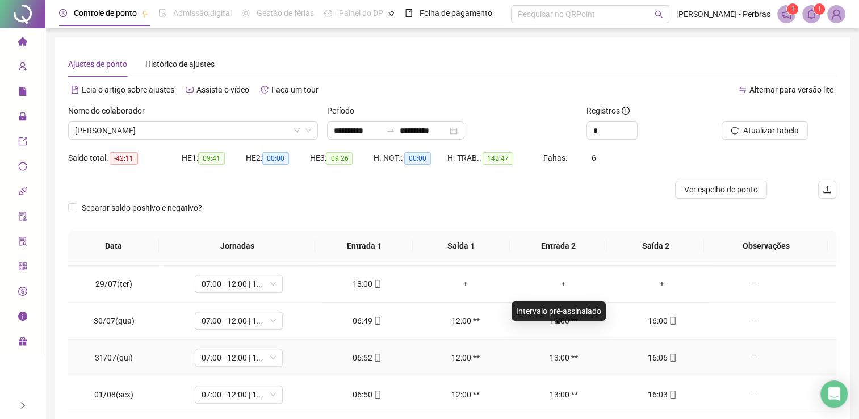
scroll to position [624, 0]
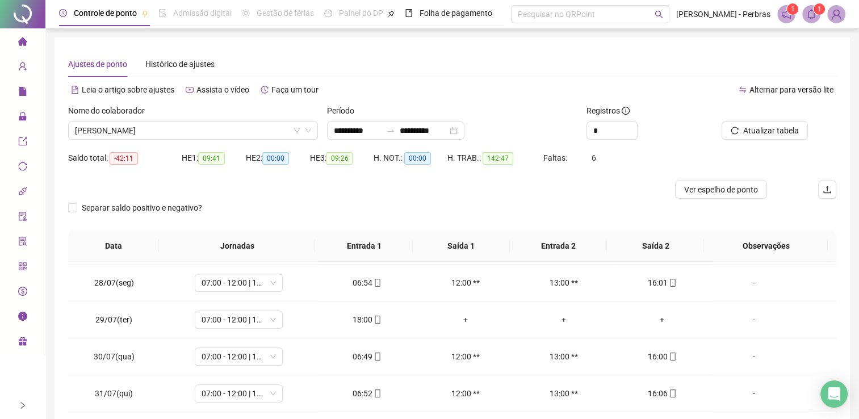
click at [189, 142] on div "Nome do colaborador [PERSON_NAME]" at bounding box center [193, 126] width 259 height 44
click at [188, 135] on span "[PERSON_NAME]" at bounding box center [193, 130] width 236 height 17
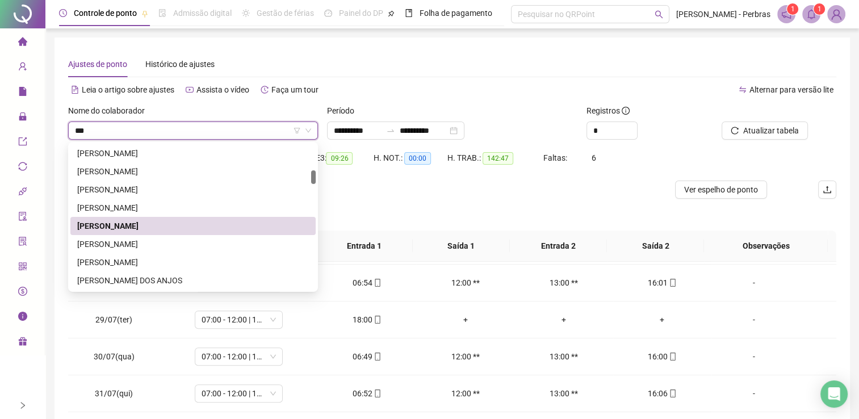
scroll to position [0, 0]
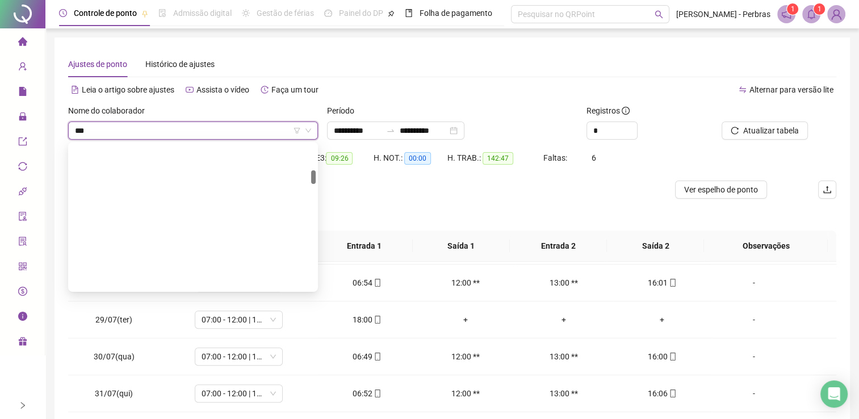
type input "****"
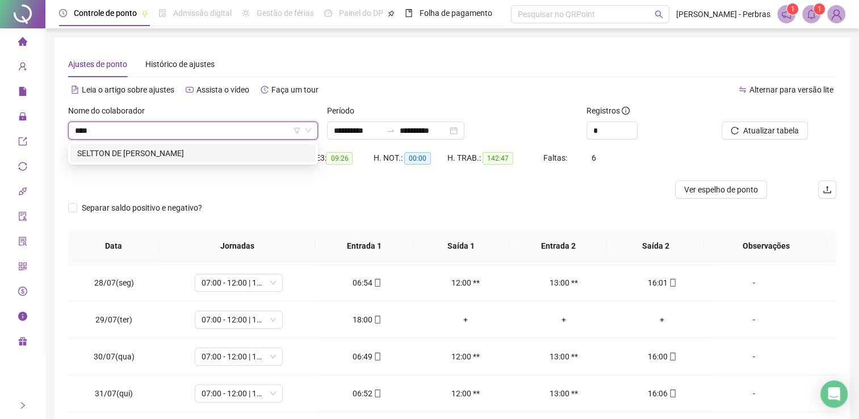
click at [185, 149] on div "SELTTON DE [PERSON_NAME]" at bounding box center [193, 153] width 232 height 12
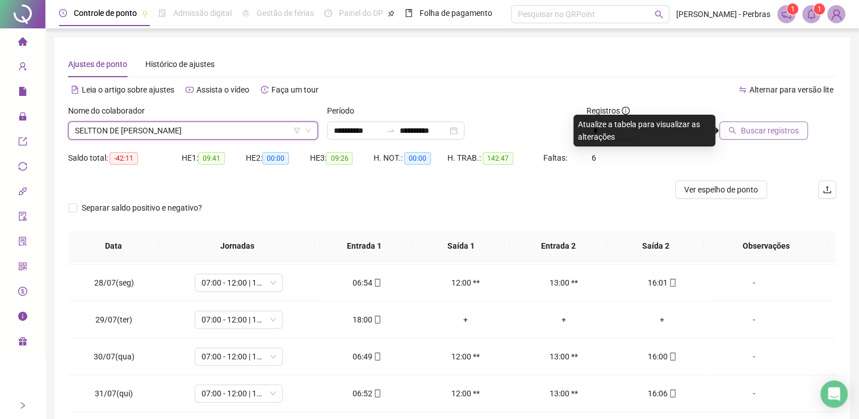
click at [765, 128] on span "Buscar registros" at bounding box center [770, 130] width 58 height 12
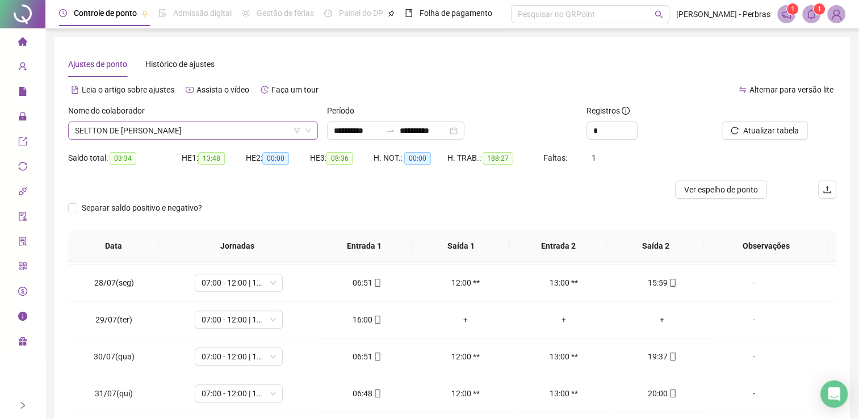
click at [191, 128] on span "SELTTON DE [PERSON_NAME]" at bounding box center [193, 130] width 236 height 17
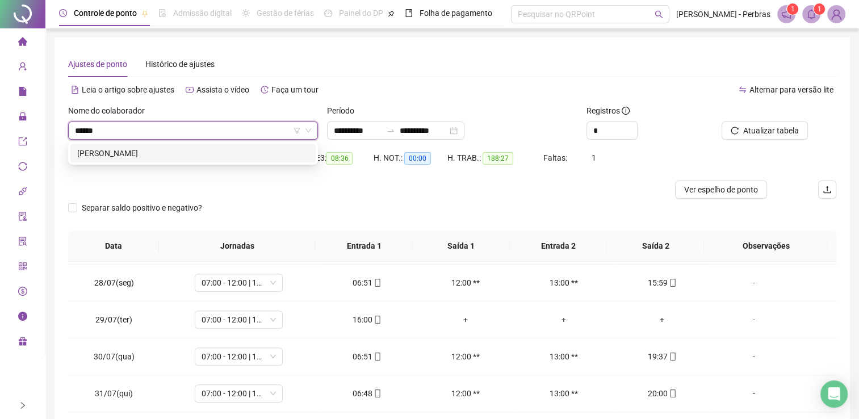
type input "*******"
click at [180, 153] on div "[PERSON_NAME]" at bounding box center [193, 153] width 232 height 12
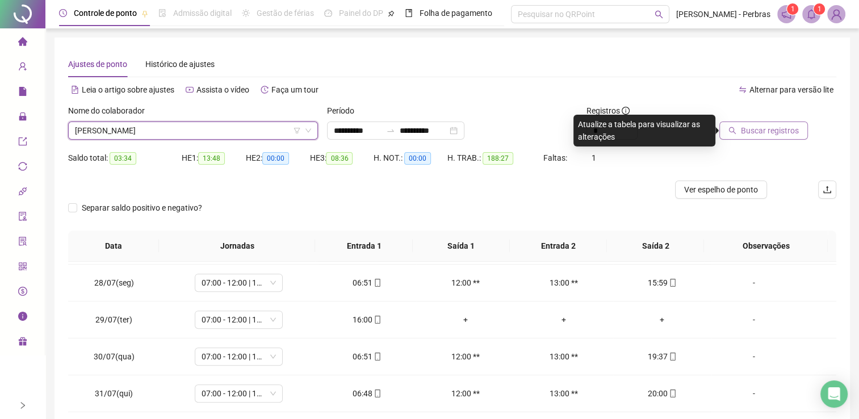
click at [790, 132] on span "Buscar registros" at bounding box center [770, 130] width 58 height 12
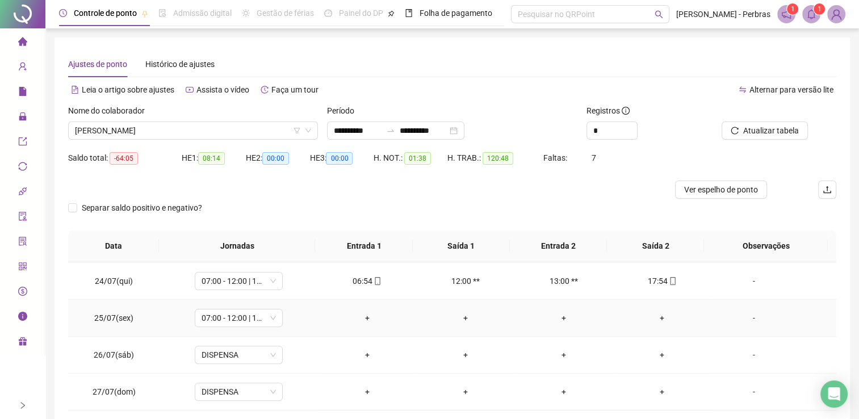
scroll to position [454, 0]
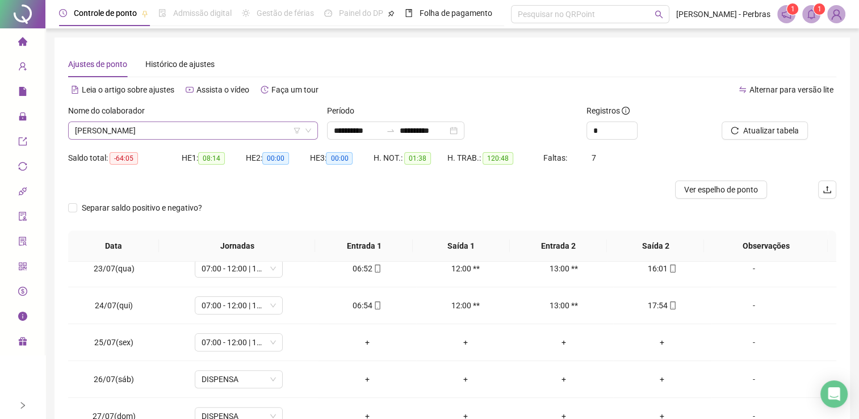
click at [170, 131] on span "[PERSON_NAME]" at bounding box center [193, 130] width 236 height 17
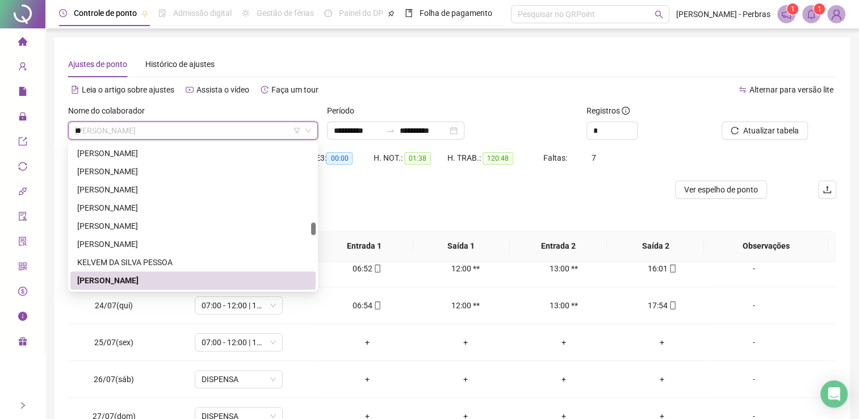
scroll to position [0, 0]
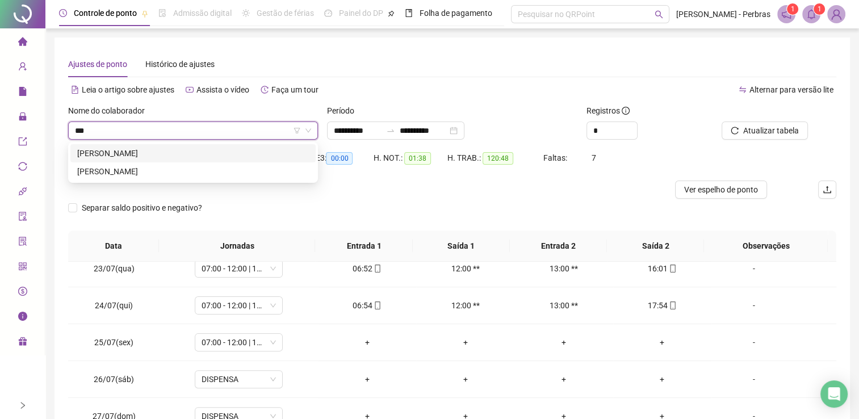
type input "****"
click at [175, 158] on div "[PERSON_NAME]" at bounding box center [193, 153] width 232 height 12
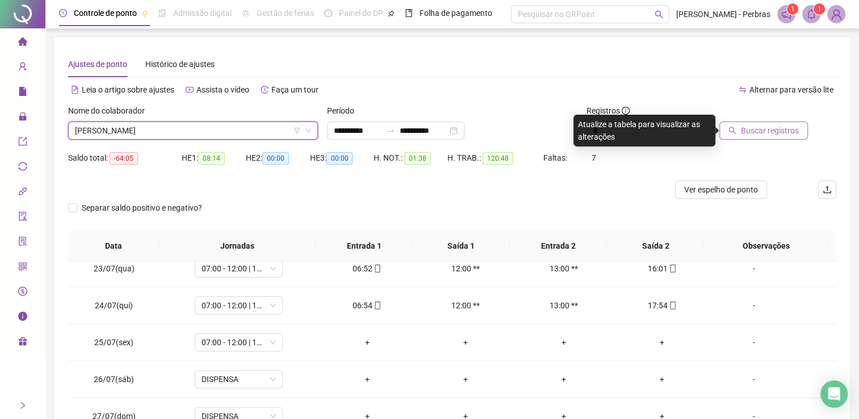
click at [735, 128] on icon "search" at bounding box center [732, 131] width 8 height 8
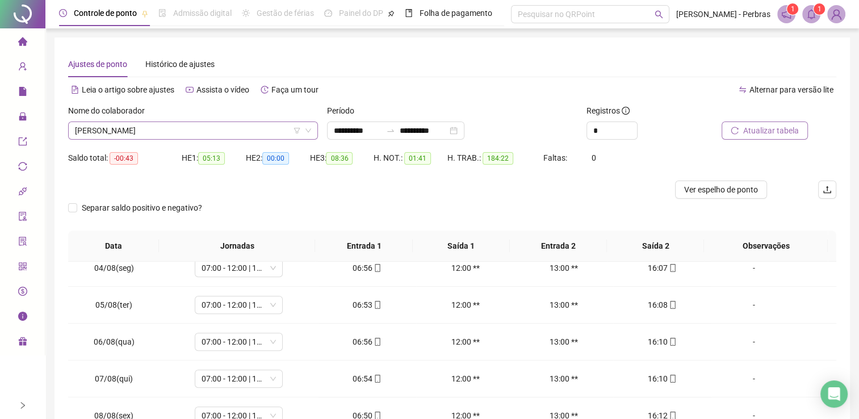
click at [178, 136] on span "[PERSON_NAME]" at bounding box center [193, 130] width 236 height 17
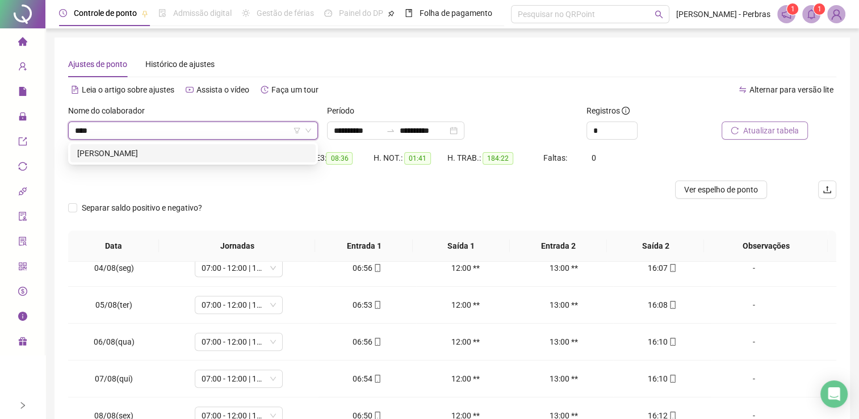
type input "*****"
click at [178, 148] on div "[PERSON_NAME]" at bounding box center [193, 153] width 232 height 12
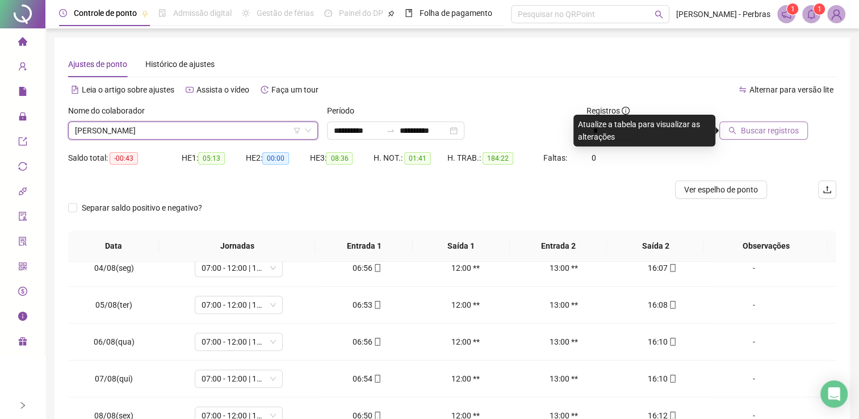
click at [771, 133] on span "Buscar registros" at bounding box center [770, 130] width 58 height 12
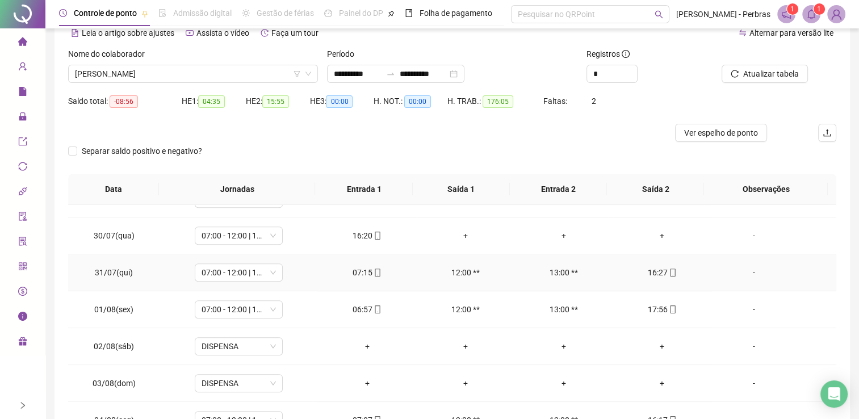
scroll to position [670, 0]
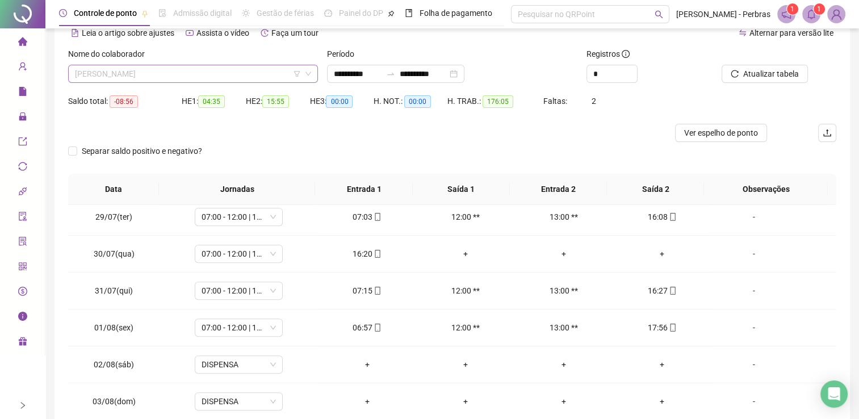
click at [227, 72] on span "[PERSON_NAME]" at bounding box center [193, 73] width 236 height 17
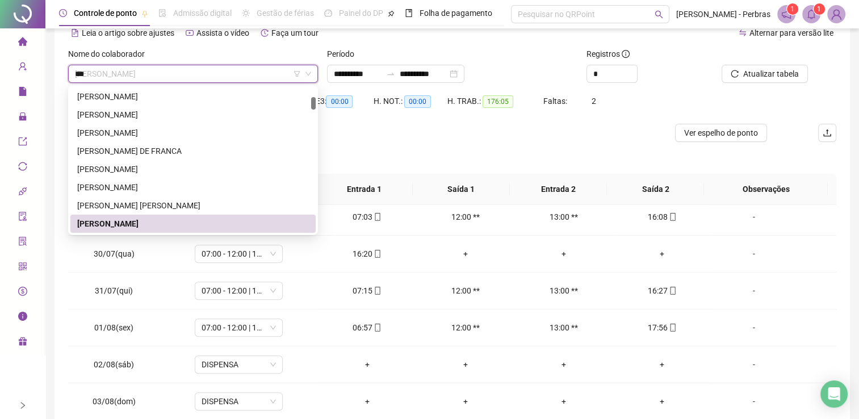
scroll to position [0, 0]
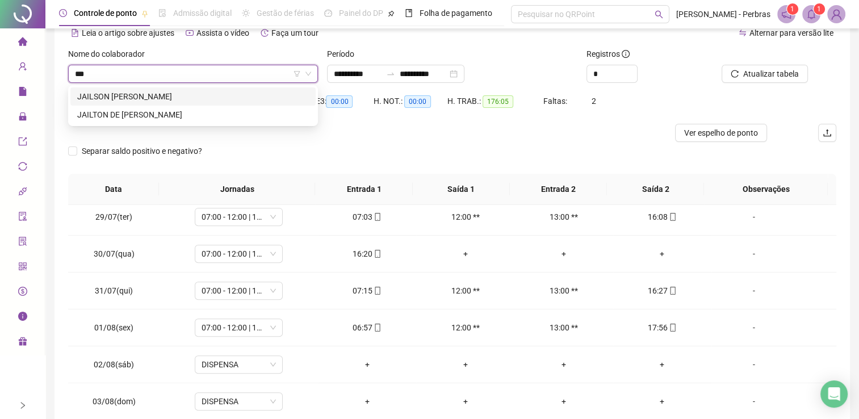
type input "****"
click at [193, 114] on div "JAILTON DE [PERSON_NAME]" at bounding box center [193, 114] width 232 height 12
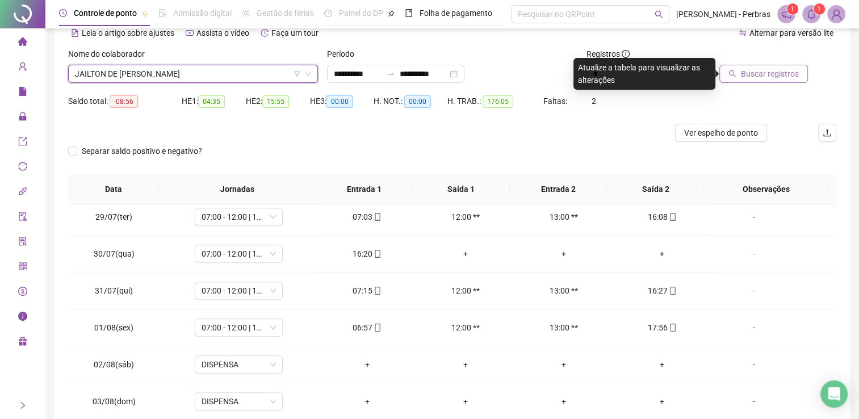
click at [743, 78] on span "Buscar registros" at bounding box center [770, 74] width 58 height 12
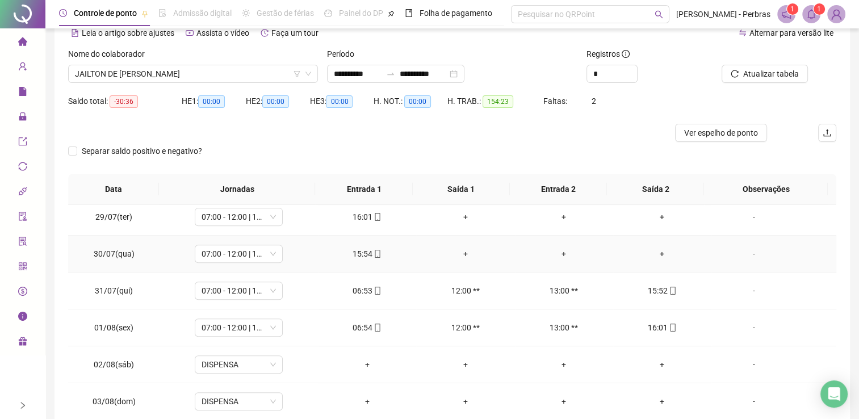
scroll to position [614, 0]
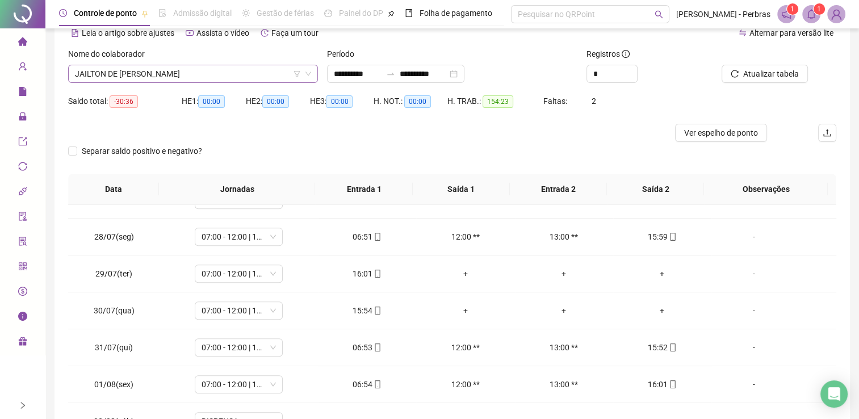
click at [198, 68] on span "JAILTON DE [PERSON_NAME]" at bounding box center [193, 73] width 236 height 17
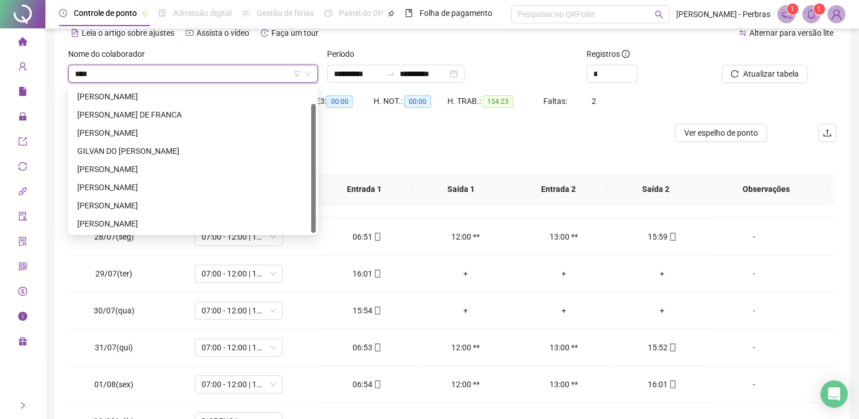
scroll to position [0, 0]
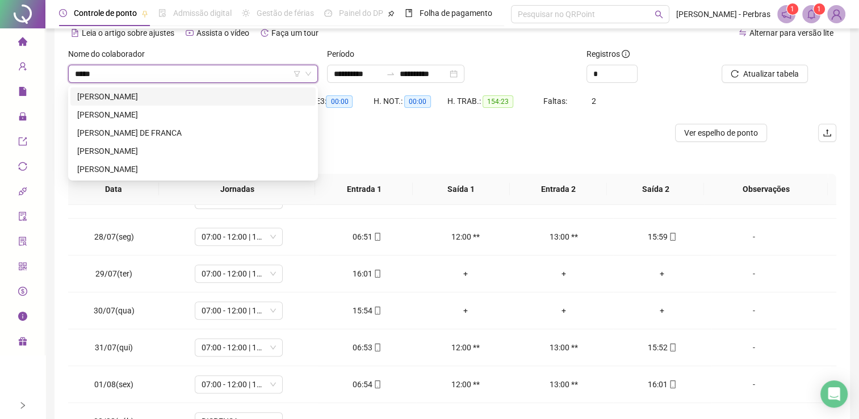
type input "******"
click at [213, 94] on div "[PERSON_NAME]" at bounding box center [193, 96] width 232 height 12
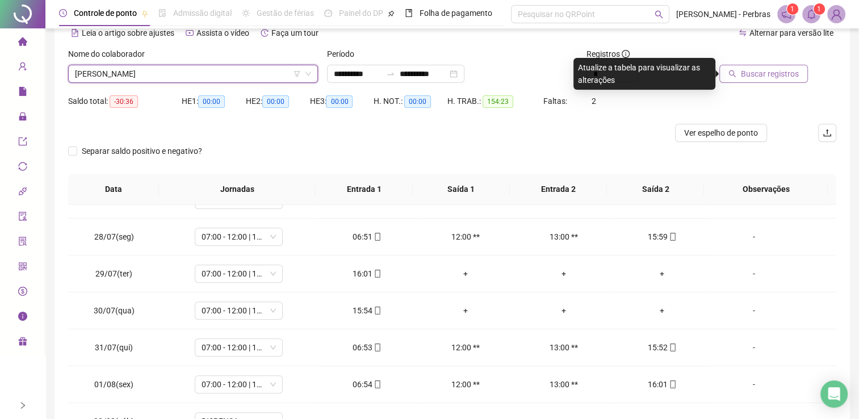
click at [765, 73] on span "Buscar registros" at bounding box center [770, 74] width 58 height 12
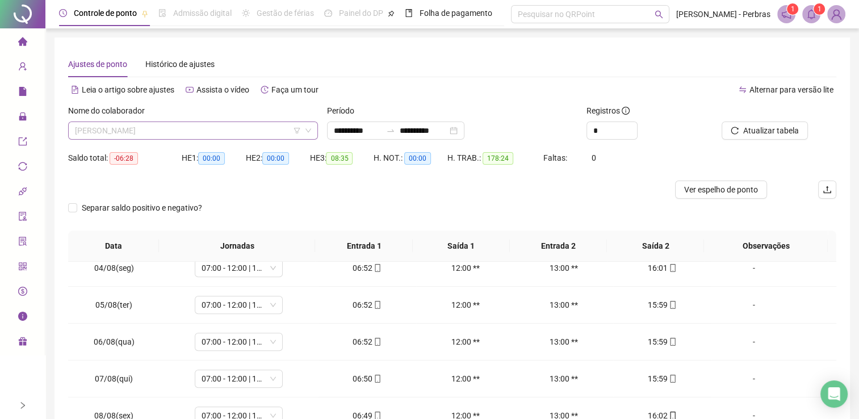
click at [167, 133] on span "[PERSON_NAME]" at bounding box center [193, 130] width 236 height 17
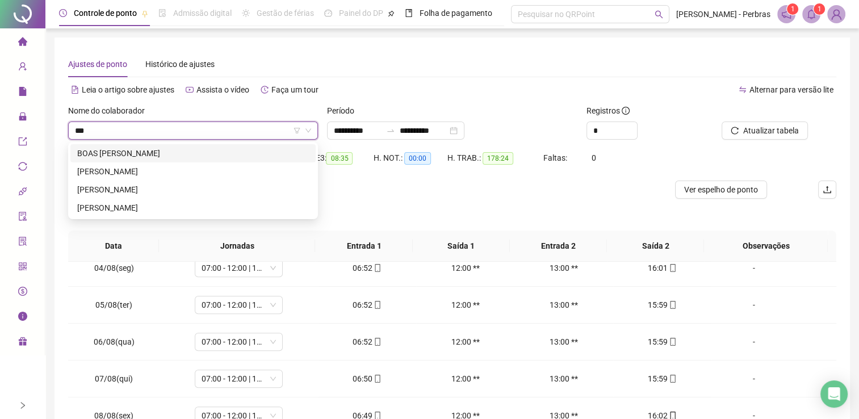
type input "****"
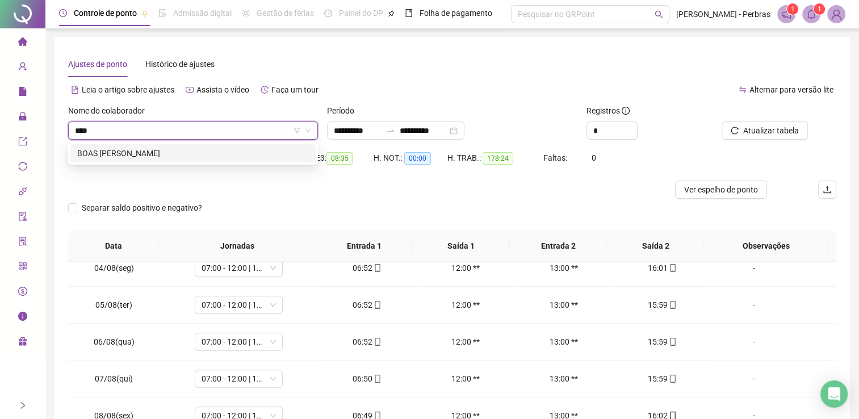
click at [188, 150] on div "BOAS [PERSON_NAME]" at bounding box center [193, 153] width 232 height 12
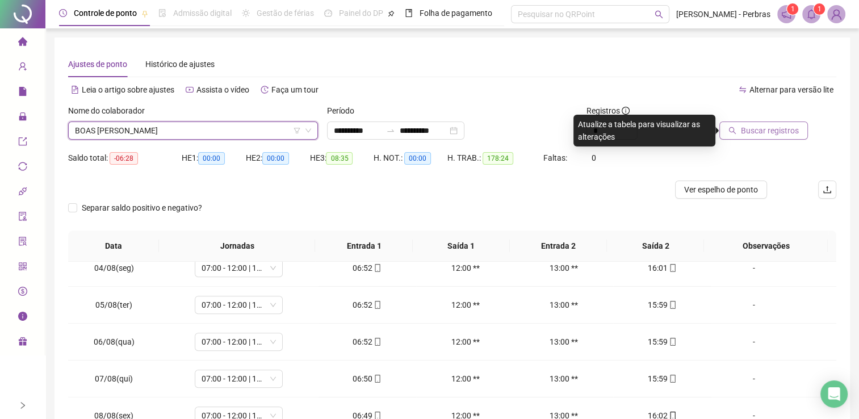
click at [759, 137] on button "Buscar registros" at bounding box center [763, 130] width 89 height 18
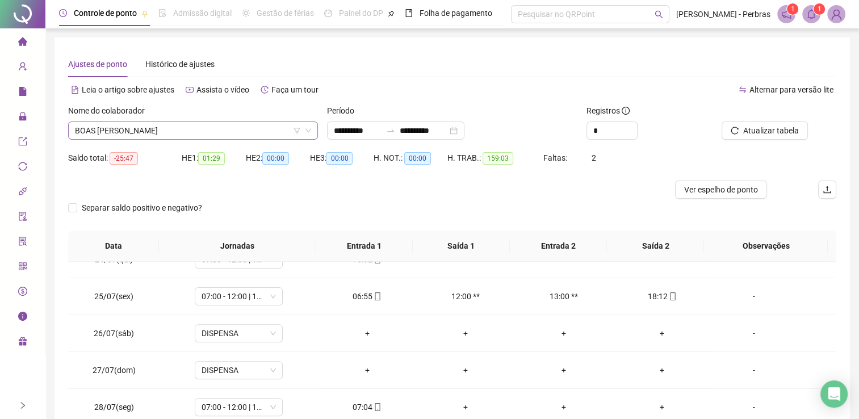
click at [139, 127] on span "BOAS [PERSON_NAME]" at bounding box center [193, 130] width 236 height 17
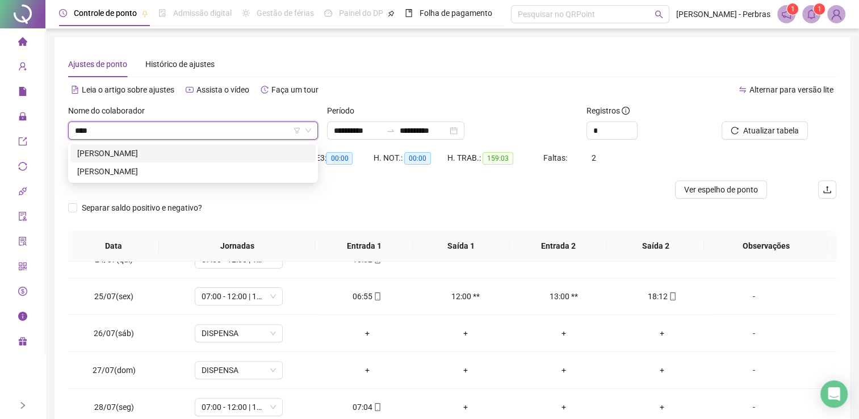
type input "*****"
click at [149, 153] on div "[PERSON_NAME]" at bounding box center [193, 153] width 232 height 12
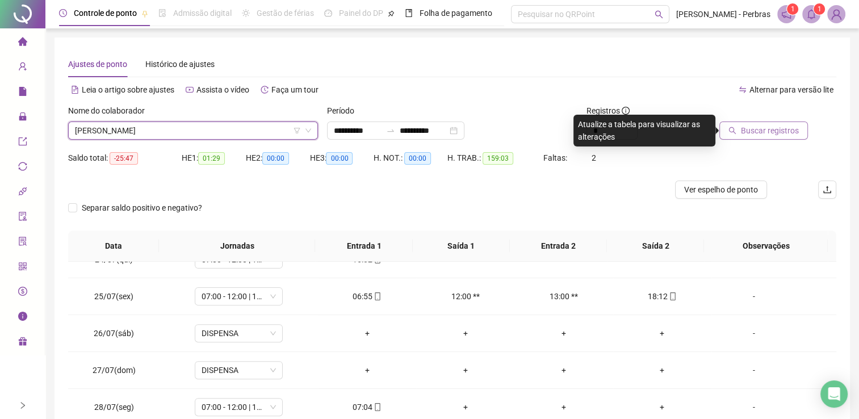
click at [754, 123] on button "Buscar registros" at bounding box center [763, 130] width 89 height 18
